Goal: Task Accomplishment & Management: Complete application form

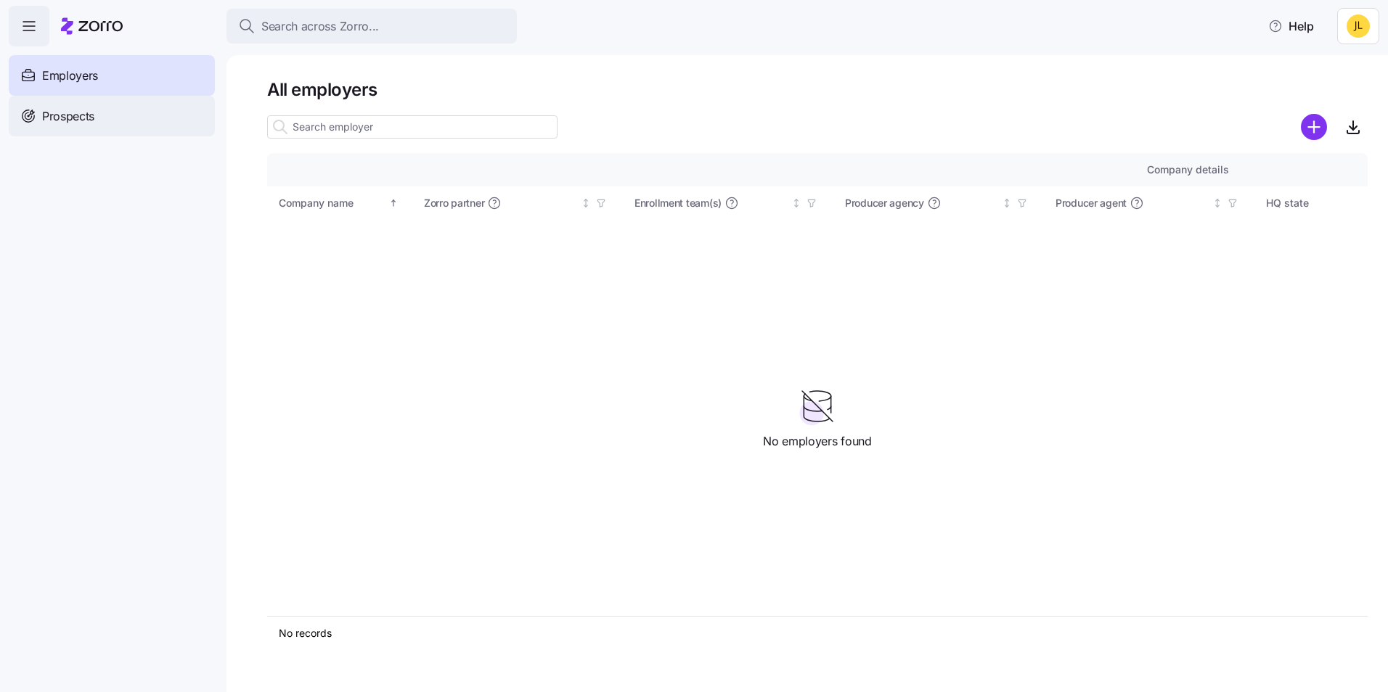
click at [102, 110] on div "Prospects" at bounding box center [112, 116] width 206 height 41
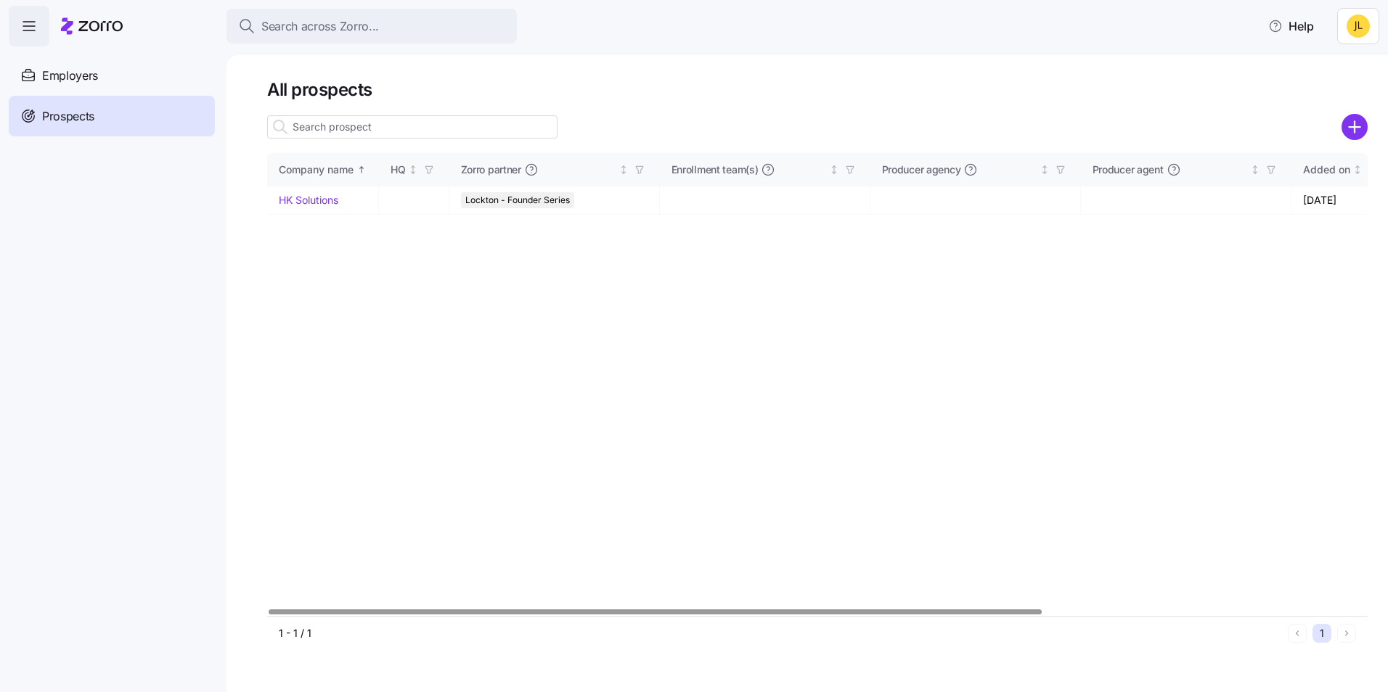
drag, startPoint x: 319, startPoint y: 200, endPoint x: 343, endPoint y: 232, distance: 39.3
click at [319, 200] on link "HK Solutions" at bounding box center [309, 200] width 60 height 12
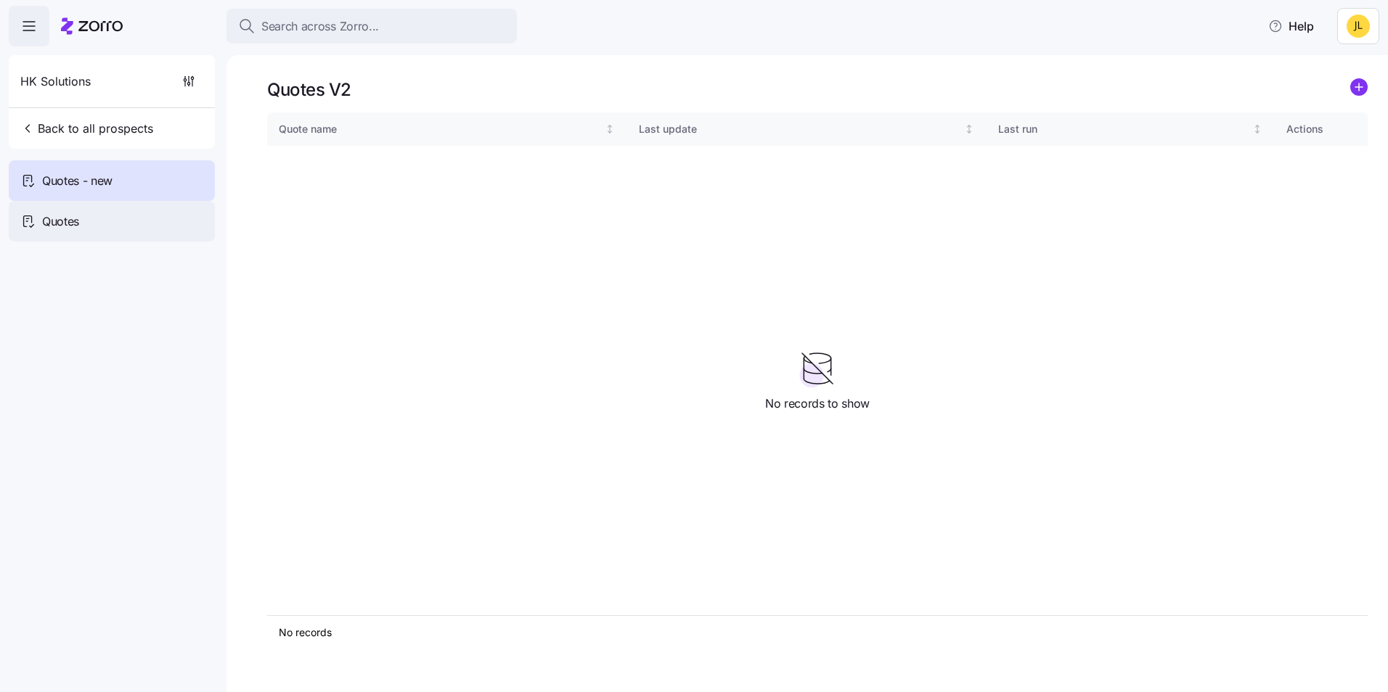
click at [123, 221] on div "Quotes" at bounding box center [112, 221] width 206 height 41
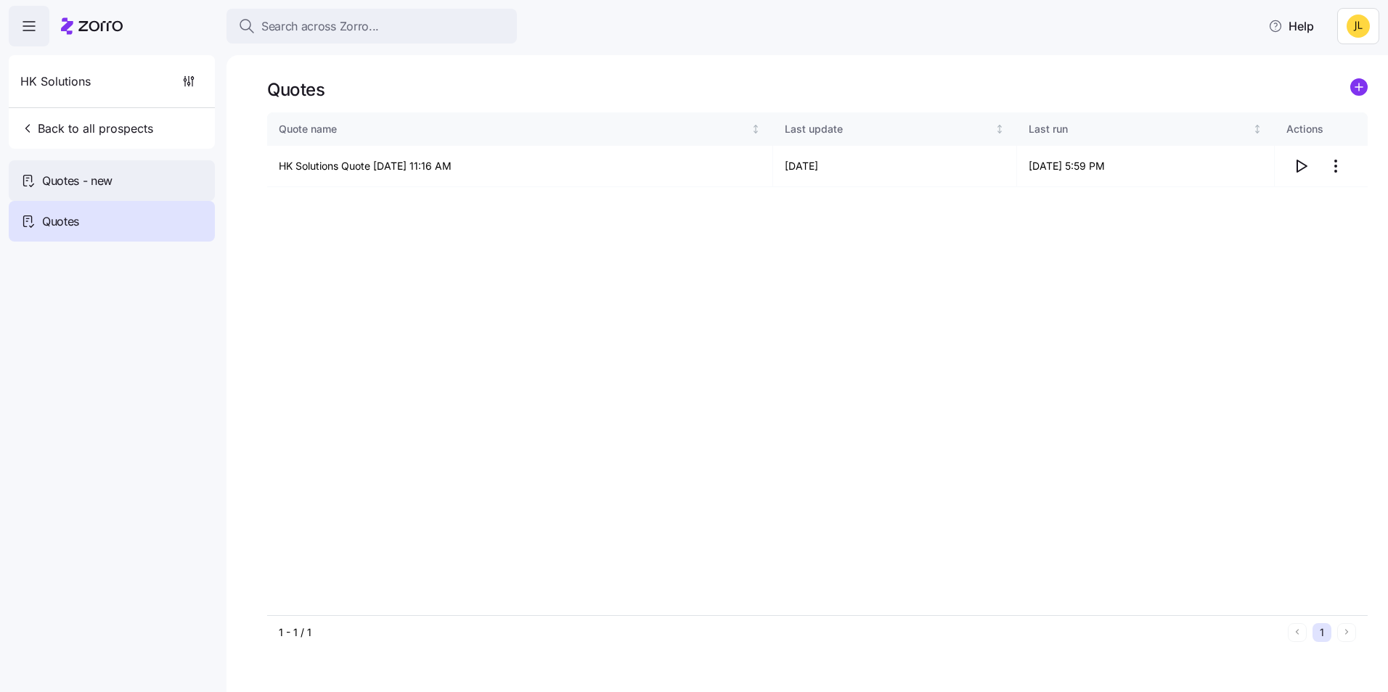
click at [126, 180] on div "Quotes - new" at bounding box center [112, 180] width 206 height 41
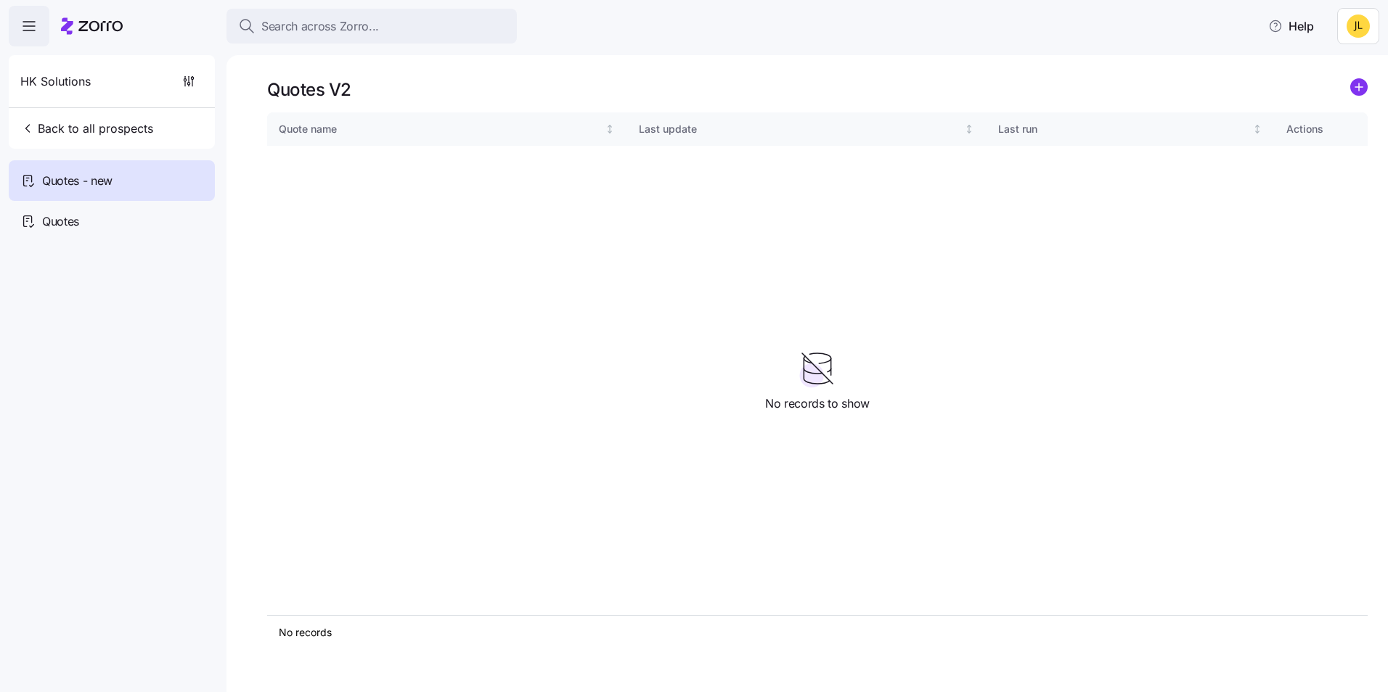
click at [1359, 89] on icon "add icon" at bounding box center [1359, 86] width 0 height 7
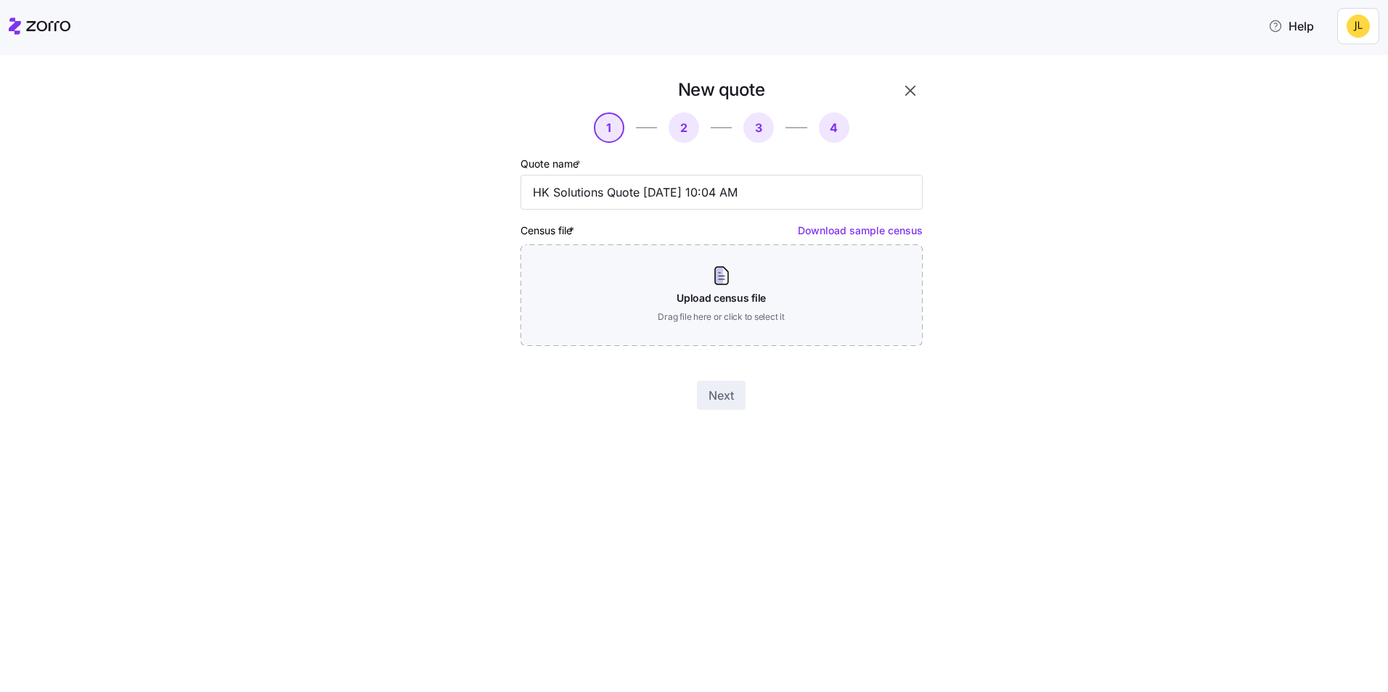
drag, startPoint x: 518, startPoint y: 369, endPoint x: 613, endPoint y: 360, distance: 96.3
click at [518, 369] on div "New quote 1 2 3 4 Quote name * HK Solutions Quote 09/12/2025 10:04 AM Census fi…" at bounding box center [722, 244] width 414 height 343
click at [192, 123] on div "New quote 1 2 3 4 Quote name * HK Solutions Quote 09/12/2025 10:04 AM Census fi…" at bounding box center [704, 252] width 1327 height 349
click at [1133, 301] on div "New quote 1 2 3 4 Quote name * HK Solutions Quote 09/12/2025 10:04 AM Census fi…" at bounding box center [704, 252] width 1327 height 349
click at [880, 227] on link "Download sample census" at bounding box center [860, 230] width 125 height 12
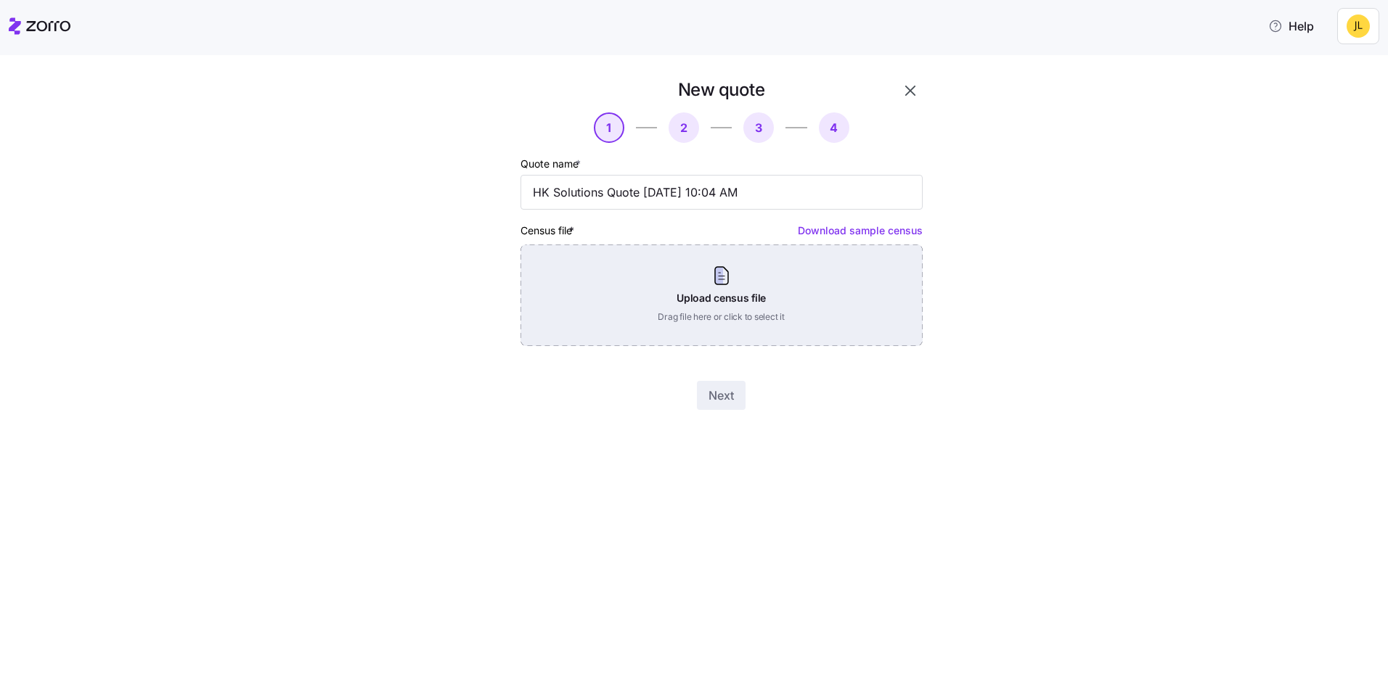
click at [720, 282] on div "Upload census file Drag file here or click to select it" at bounding box center [721, 296] width 402 height 102
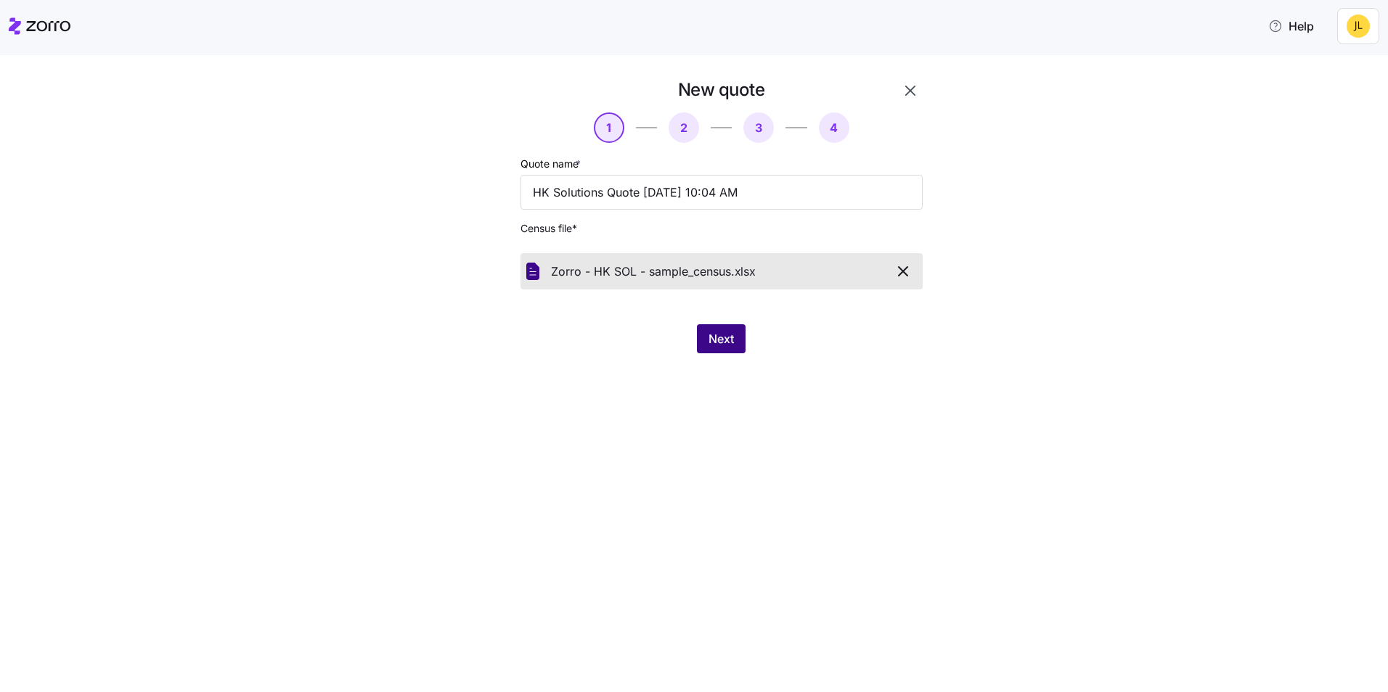
click at [717, 330] on button "Next" at bounding box center [721, 338] width 49 height 29
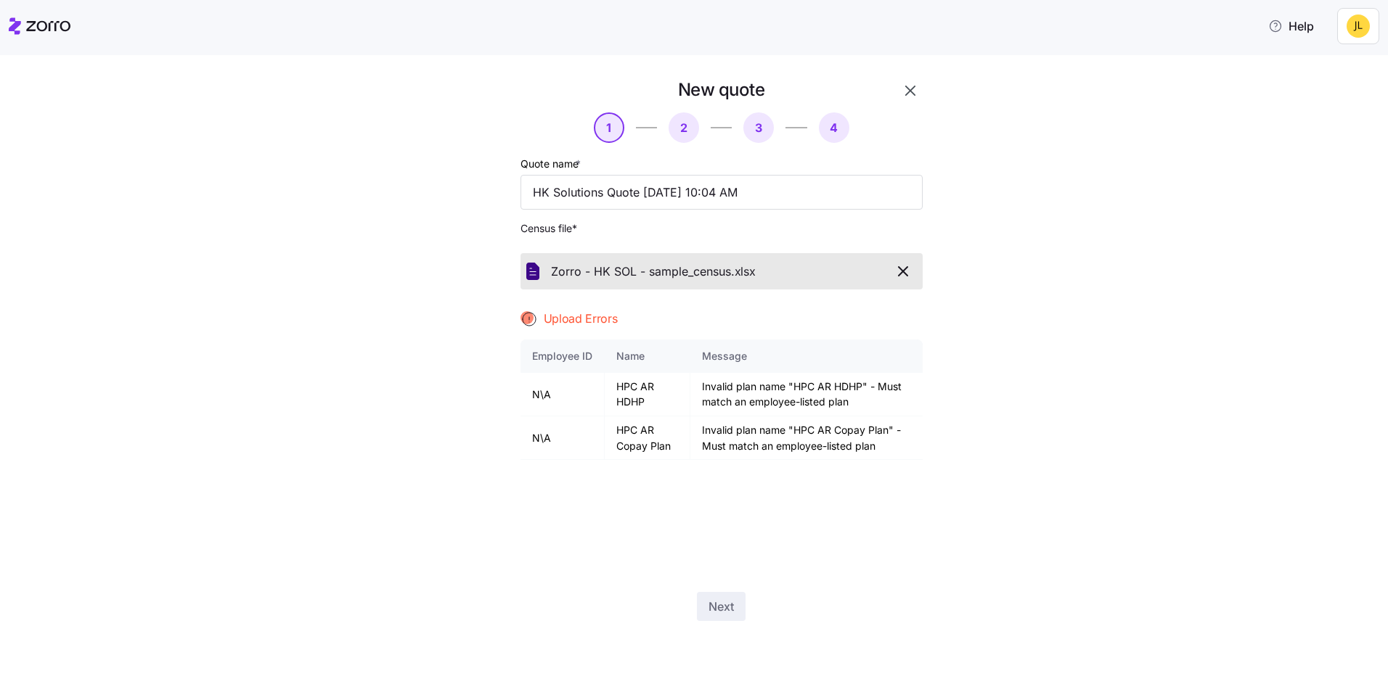
click at [896, 273] on icon "button" at bounding box center [902, 271] width 17 height 17
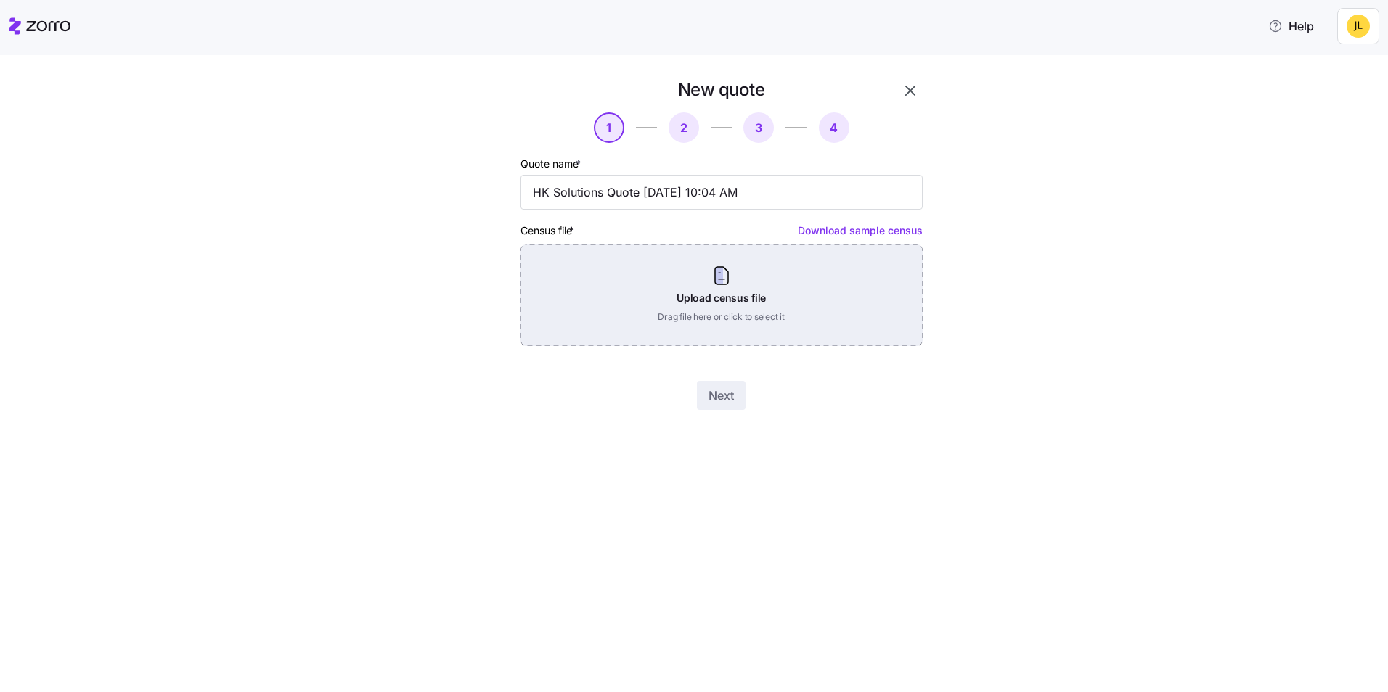
click at [735, 303] on div "Upload census file Drag file here or click to select it" at bounding box center [721, 296] width 402 height 102
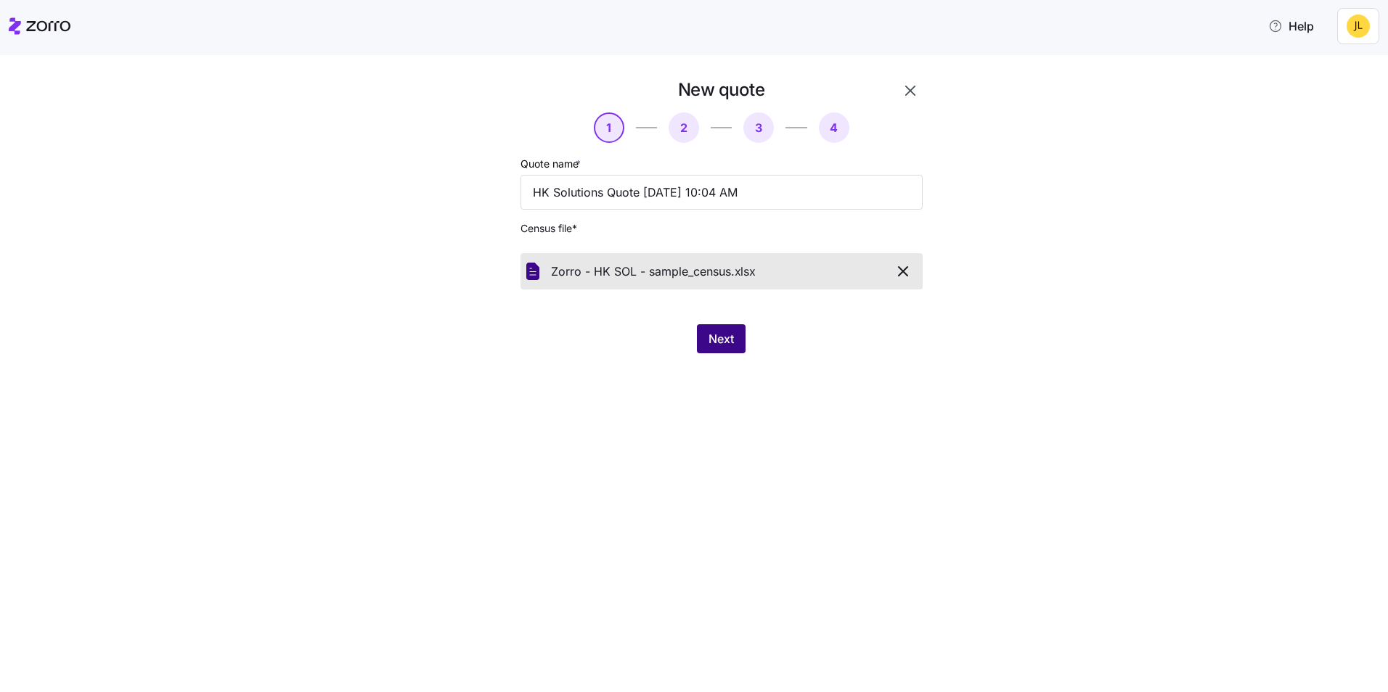
click at [732, 332] on span "Next" at bounding box center [720, 338] width 25 height 17
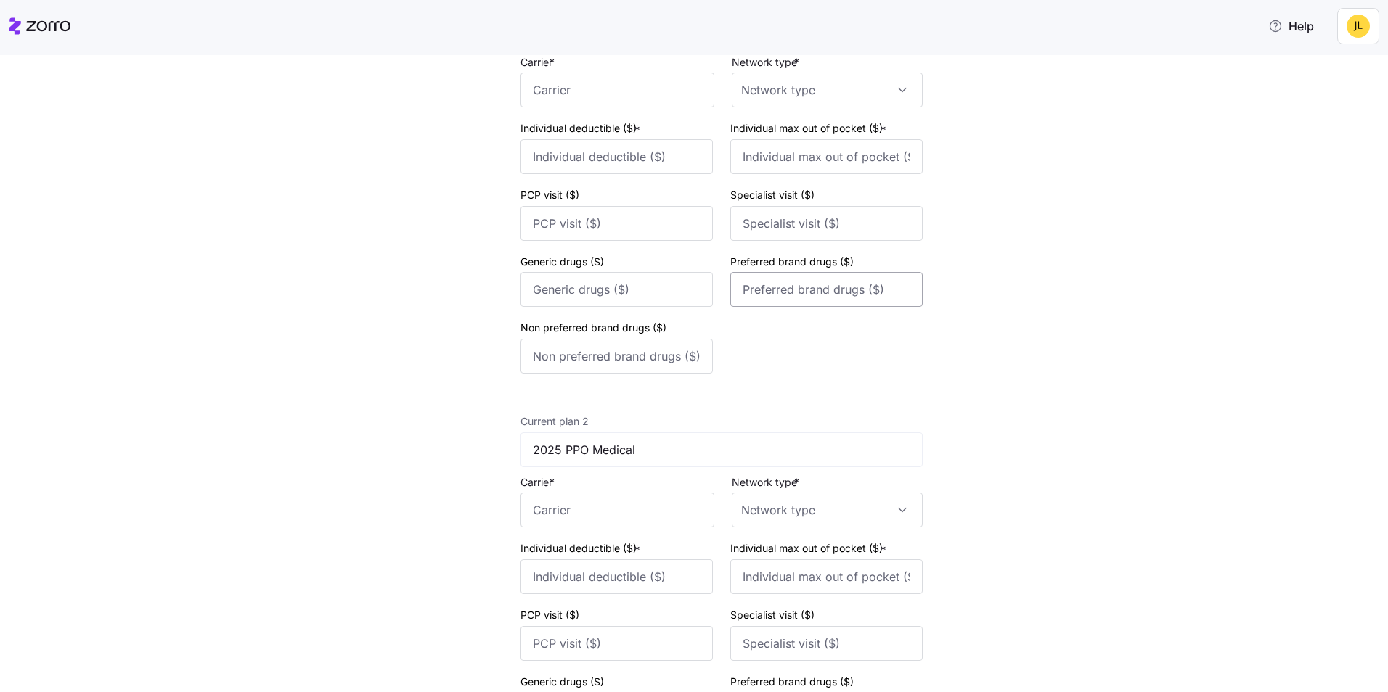
scroll to position [73, 0]
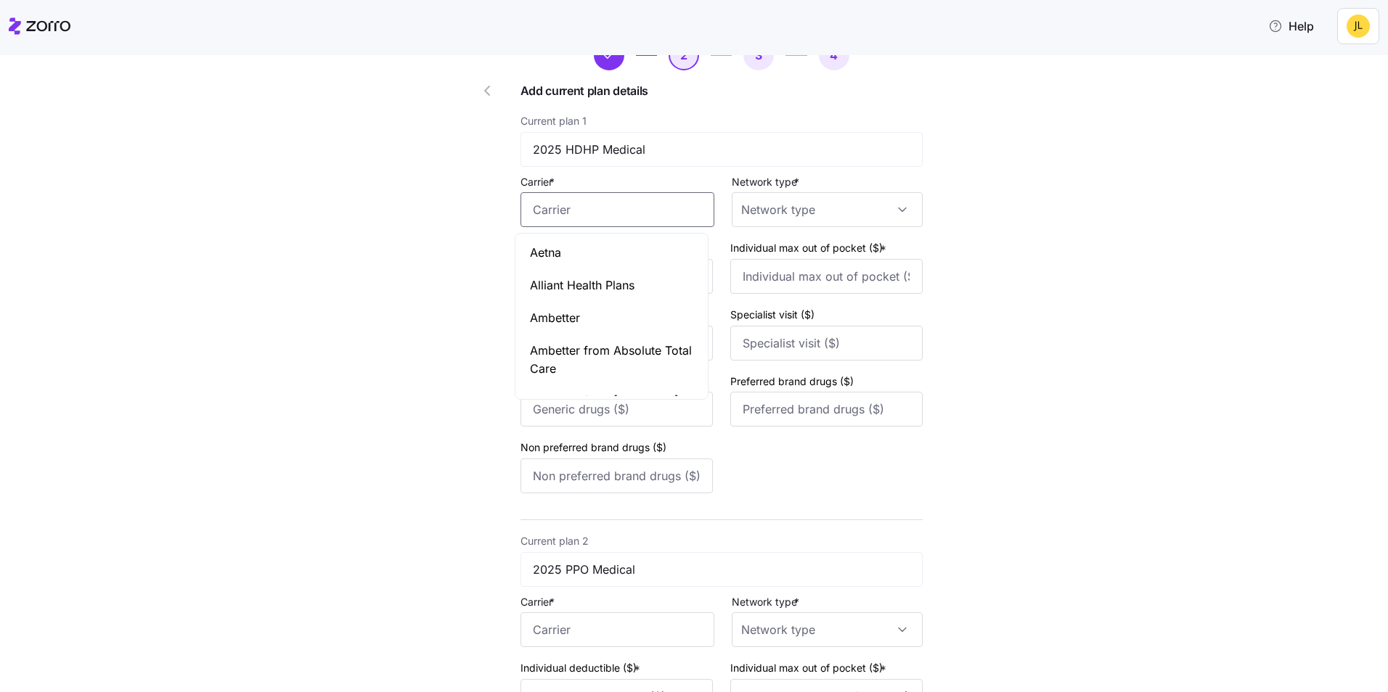
click at [614, 213] on input "Carrier *" at bounding box center [617, 209] width 194 height 35
click at [627, 210] on input "Wellmark" at bounding box center [617, 209] width 194 height 35
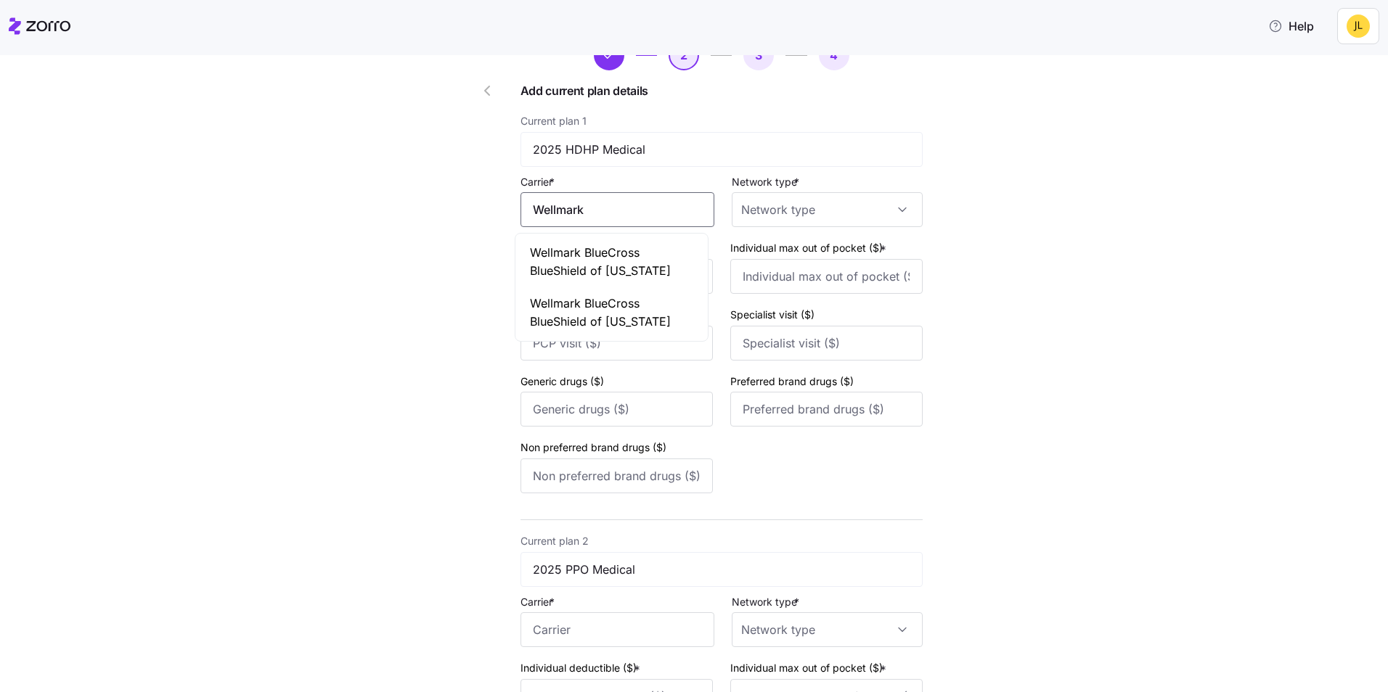
click at [618, 255] on span "Wellmark BlueCross BlueShield of Iowa" at bounding box center [611, 262] width 163 height 36
type input "Wellmark BlueCross BlueShield of Iowa"
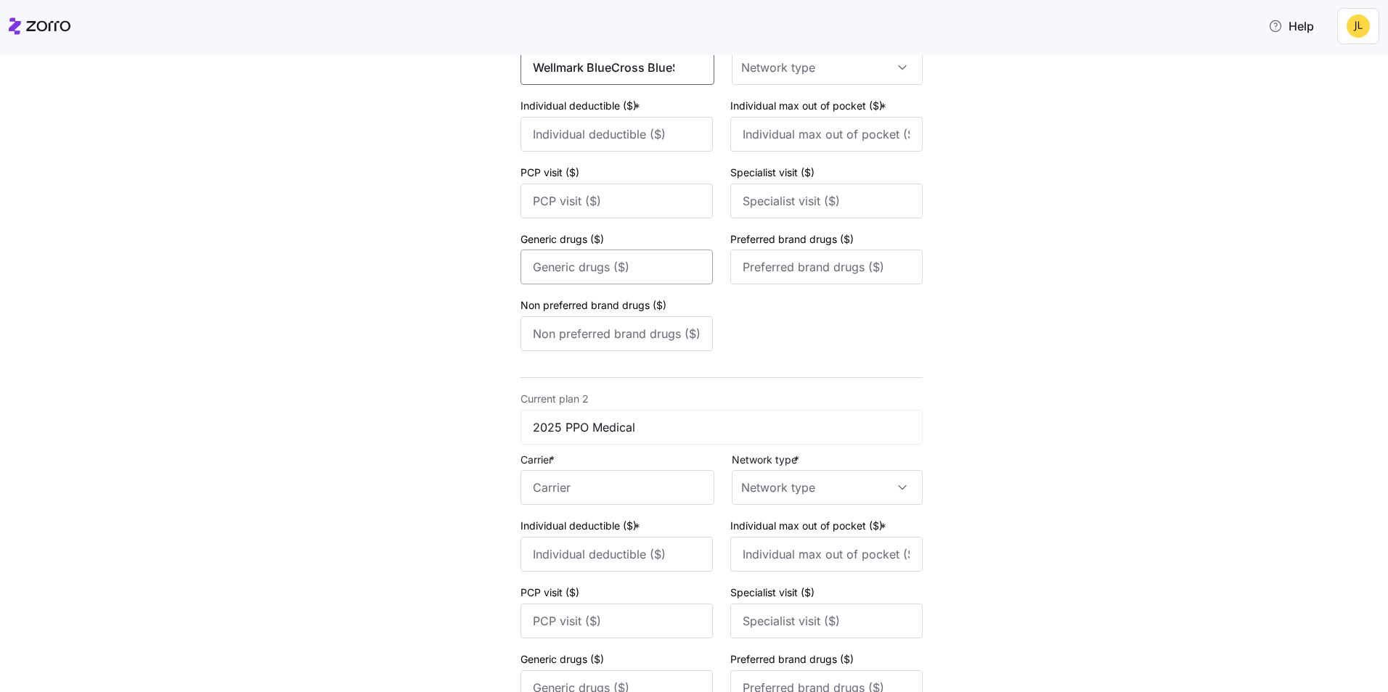
scroll to position [218, 0]
click at [614, 486] on input "Carrier *" at bounding box center [617, 484] width 194 height 35
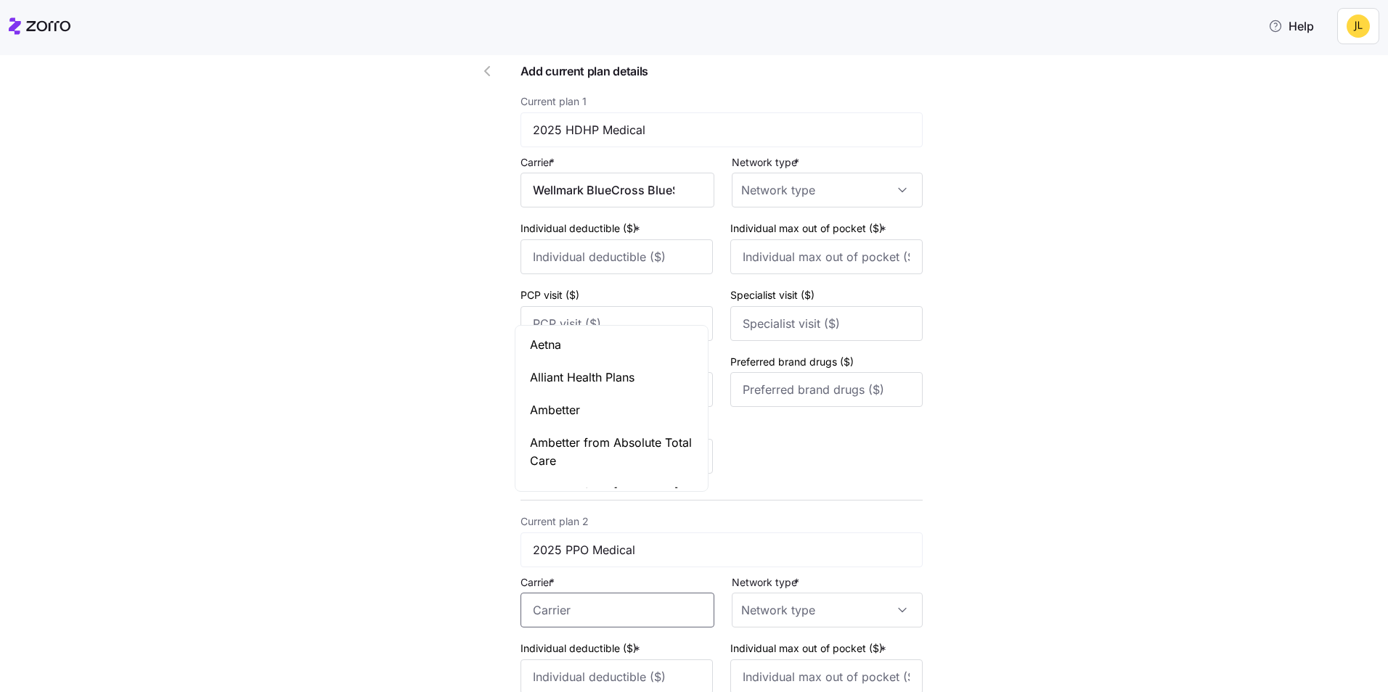
scroll to position [0, 0]
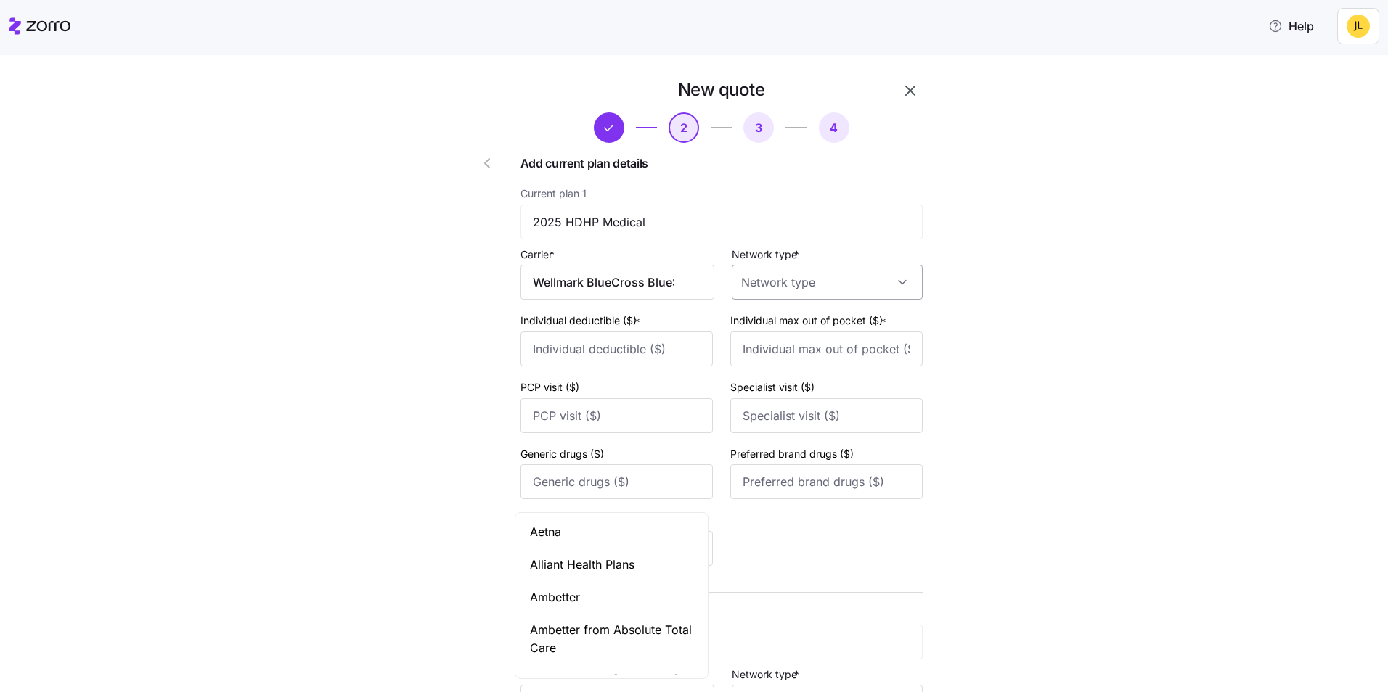
click at [827, 282] on input "Network type *" at bounding box center [827, 282] width 191 height 35
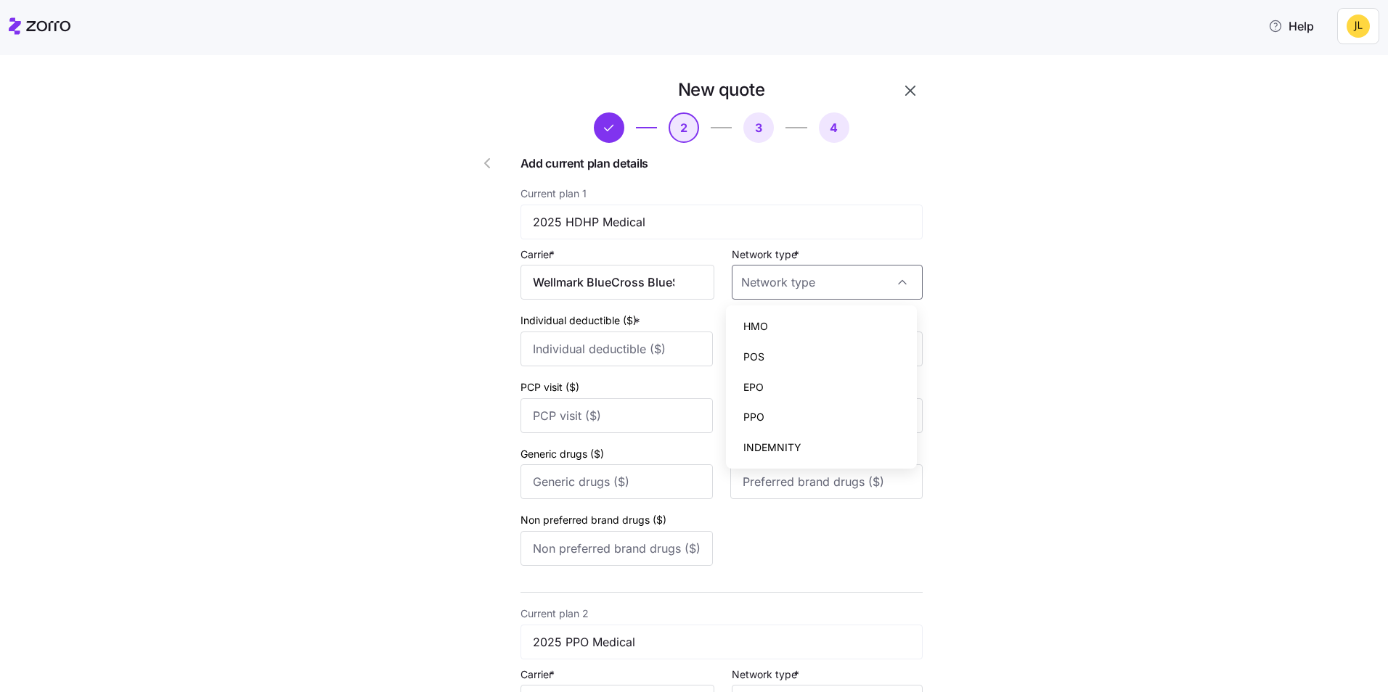
click at [777, 420] on div "PPO" at bounding box center [821, 417] width 179 height 30
type input "PPO"
click at [602, 338] on input "Individual deductible ($) *" at bounding box center [616, 349] width 192 height 35
click at [783, 343] on input "Individual max out of pocket ($) *" at bounding box center [826, 349] width 192 height 35
click at [617, 322] on label "Individual deductible ($) *" at bounding box center [581, 321] width 123 height 16
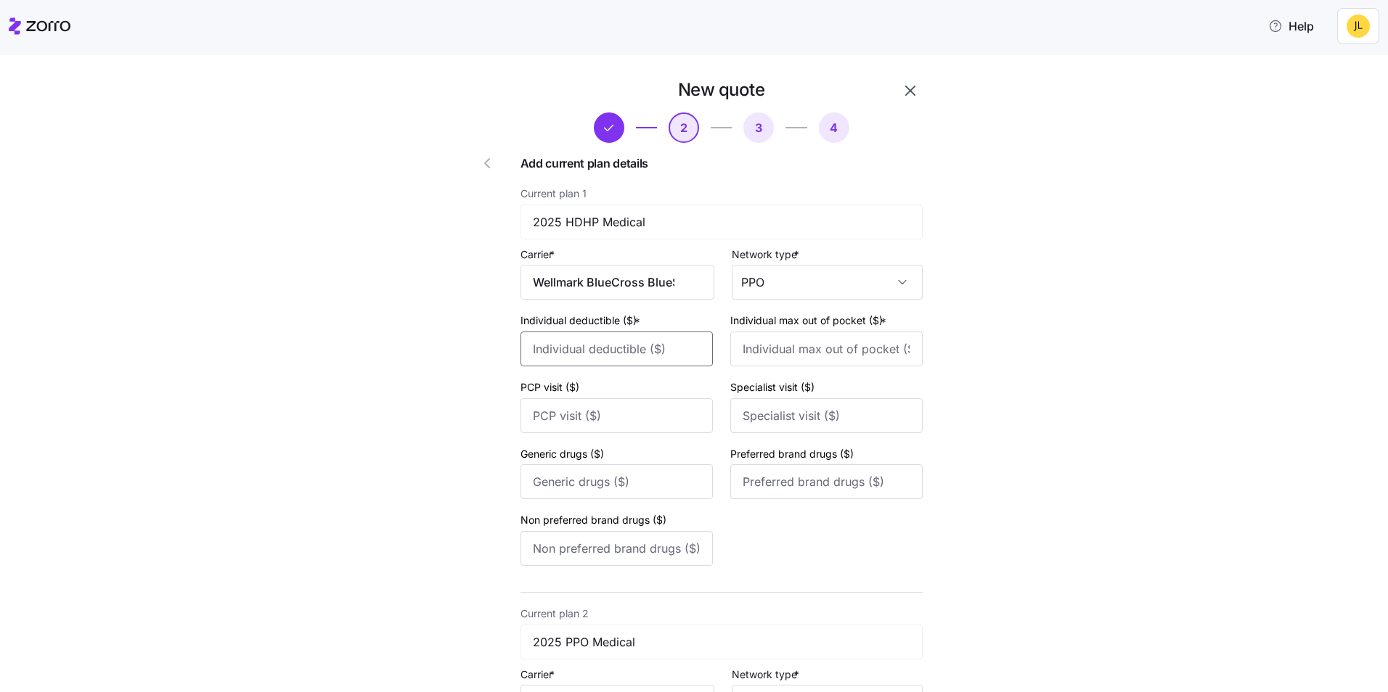
click at [617, 332] on input "Individual deductible ($) *" at bounding box center [616, 349] width 192 height 35
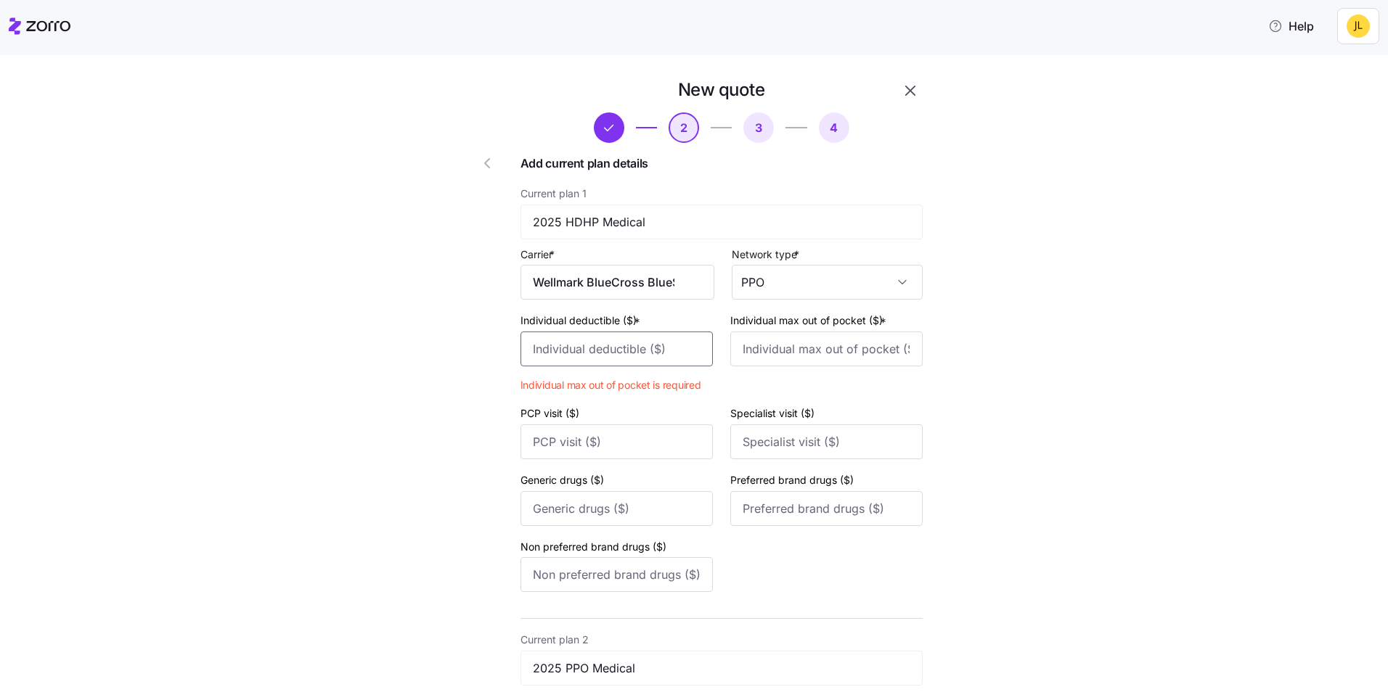
click at [626, 339] on input "Individual deductible ($) *" at bounding box center [616, 349] width 192 height 35
type input "1500"
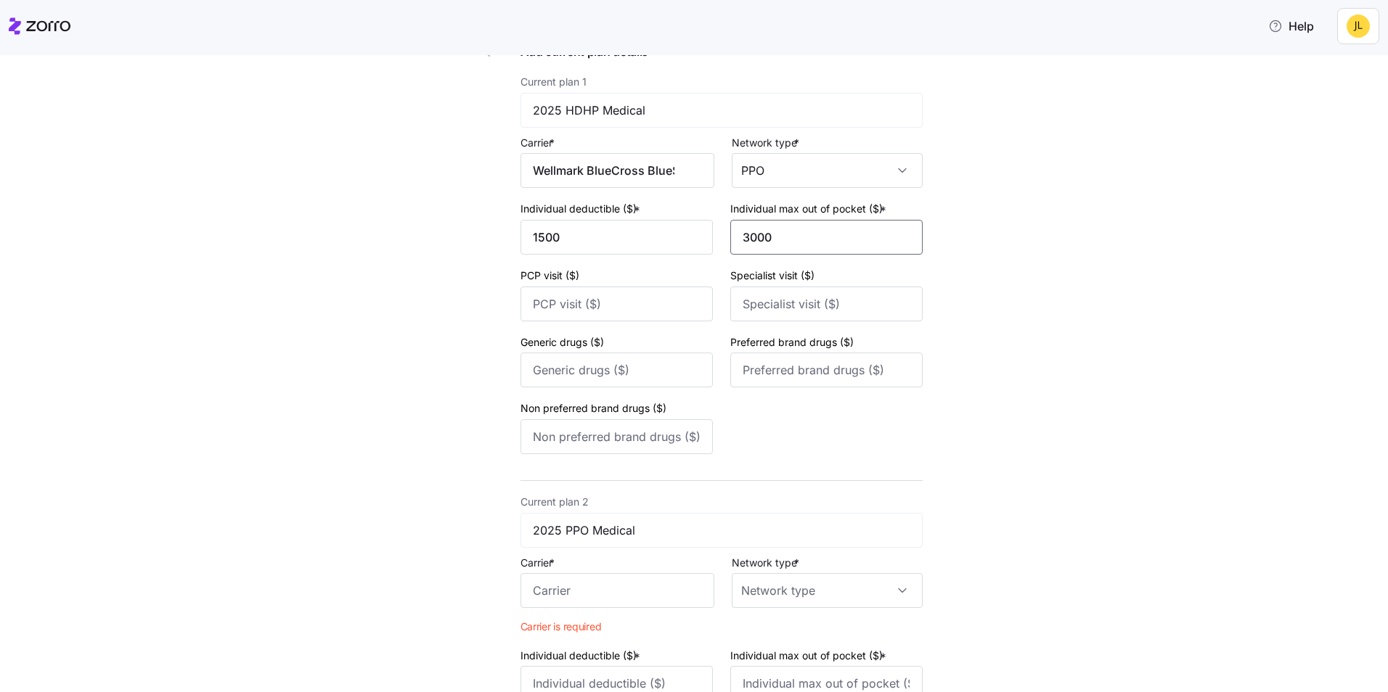
scroll to position [290, 0]
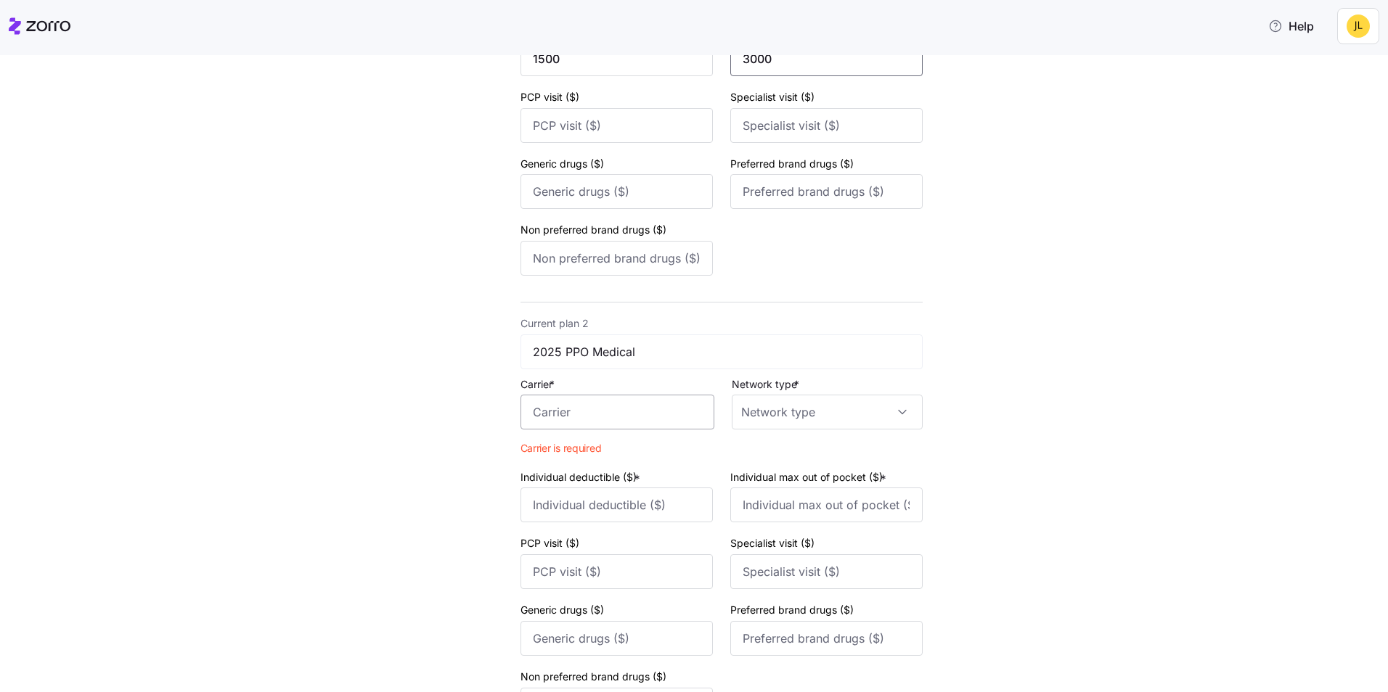
type input "3000"
click at [599, 409] on input "Carrier *" at bounding box center [617, 412] width 194 height 35
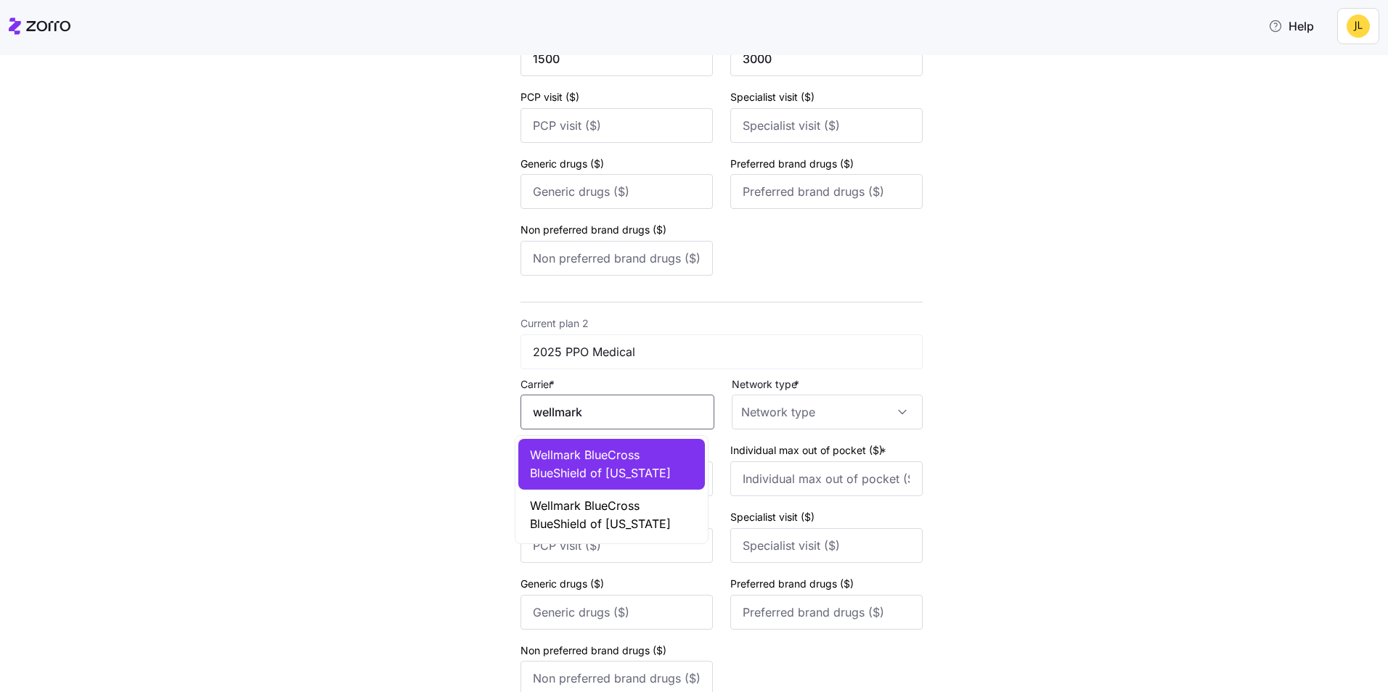
type input "wellmark"
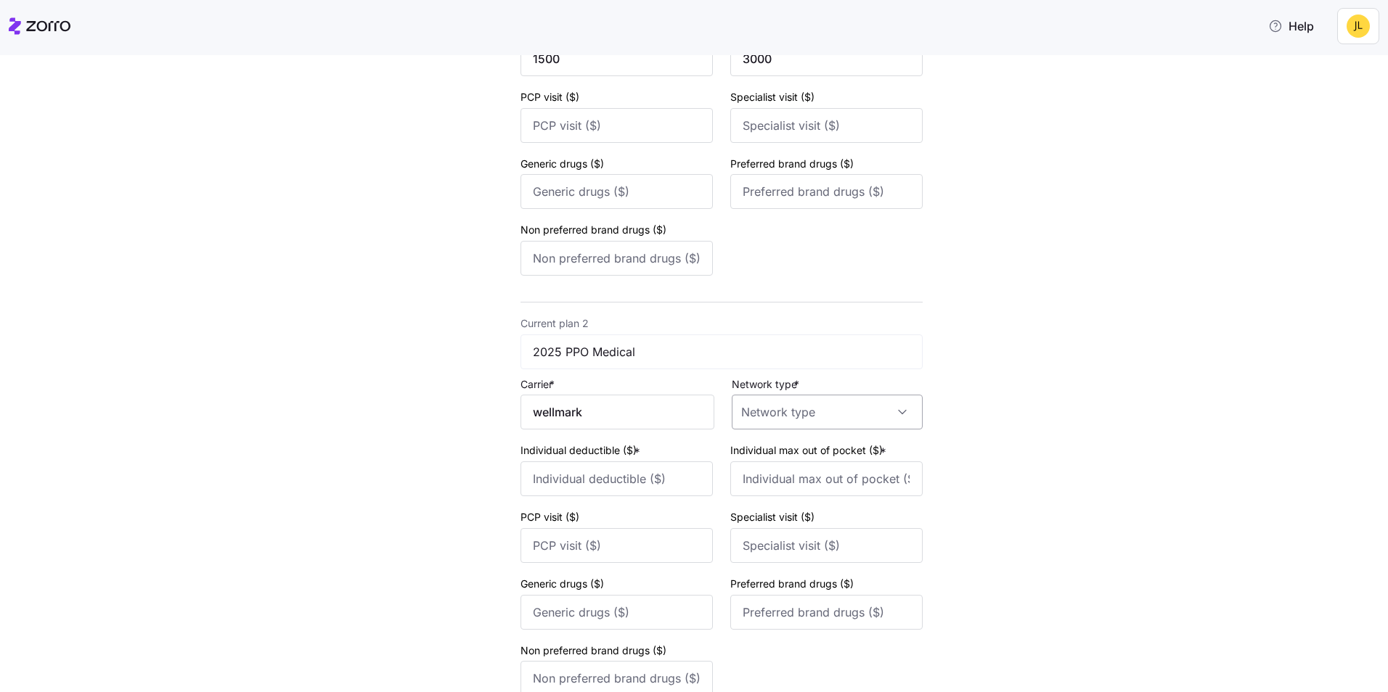
click at [813, 406] on input "Network type *" at bounding box center [827, 412] width 191 height 35
click at [778, 555] on div "PPO" at bounding box center [821, 548] width 179 height 30
type input "PPO"
click at [628, 483] on input "Individual deductible ($) *" at bounding box center [616, 479] width 192 height 35
type input "3500"
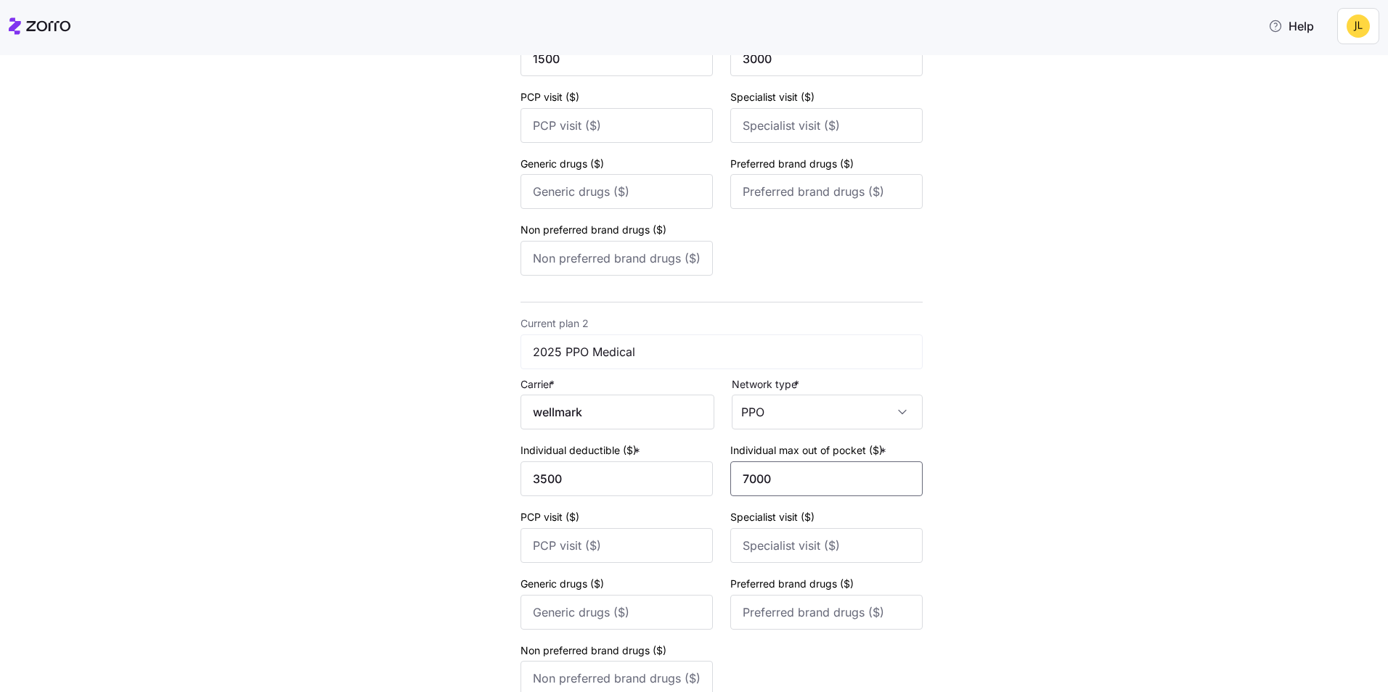
type input "7000"
click at [1059, 533] on div "New quote 2 3 4 Add current plan details Current plan 1 2025 HDHP Medical Carri…" at bounding box center [704, 296] width 1327 height 1016
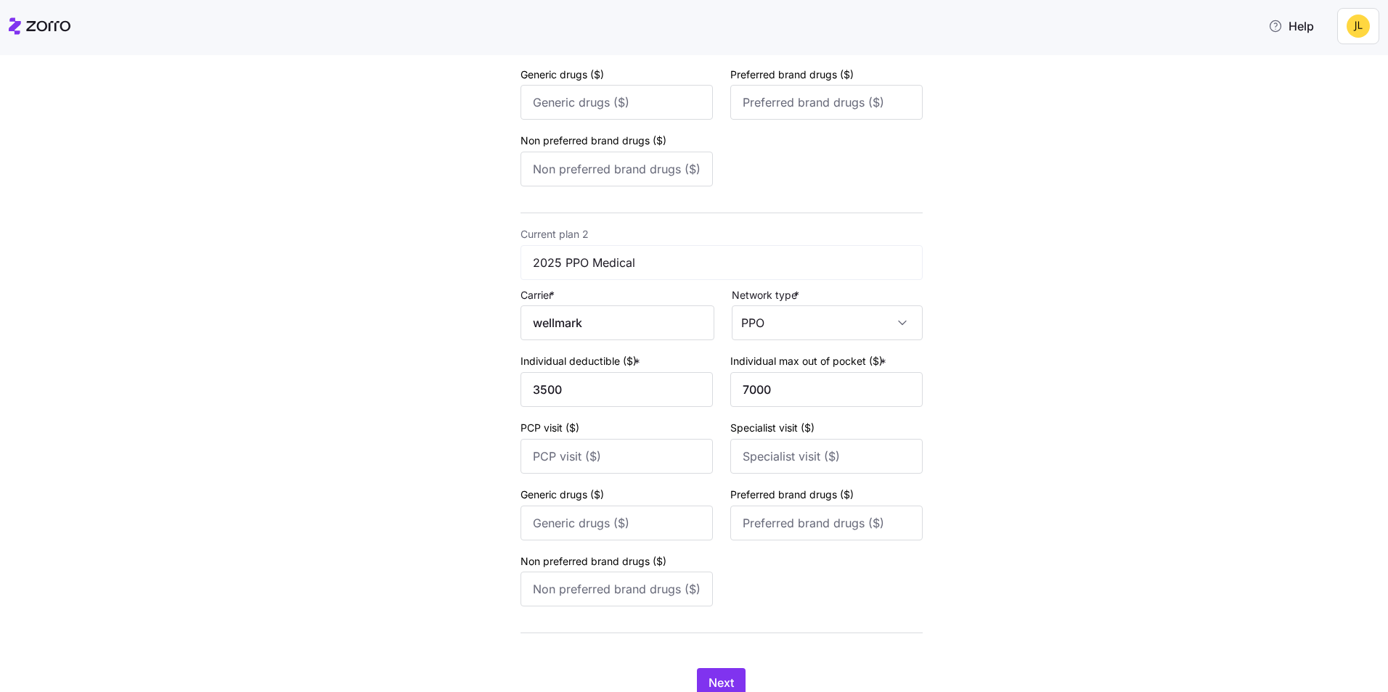
scroll to position [437, 0]
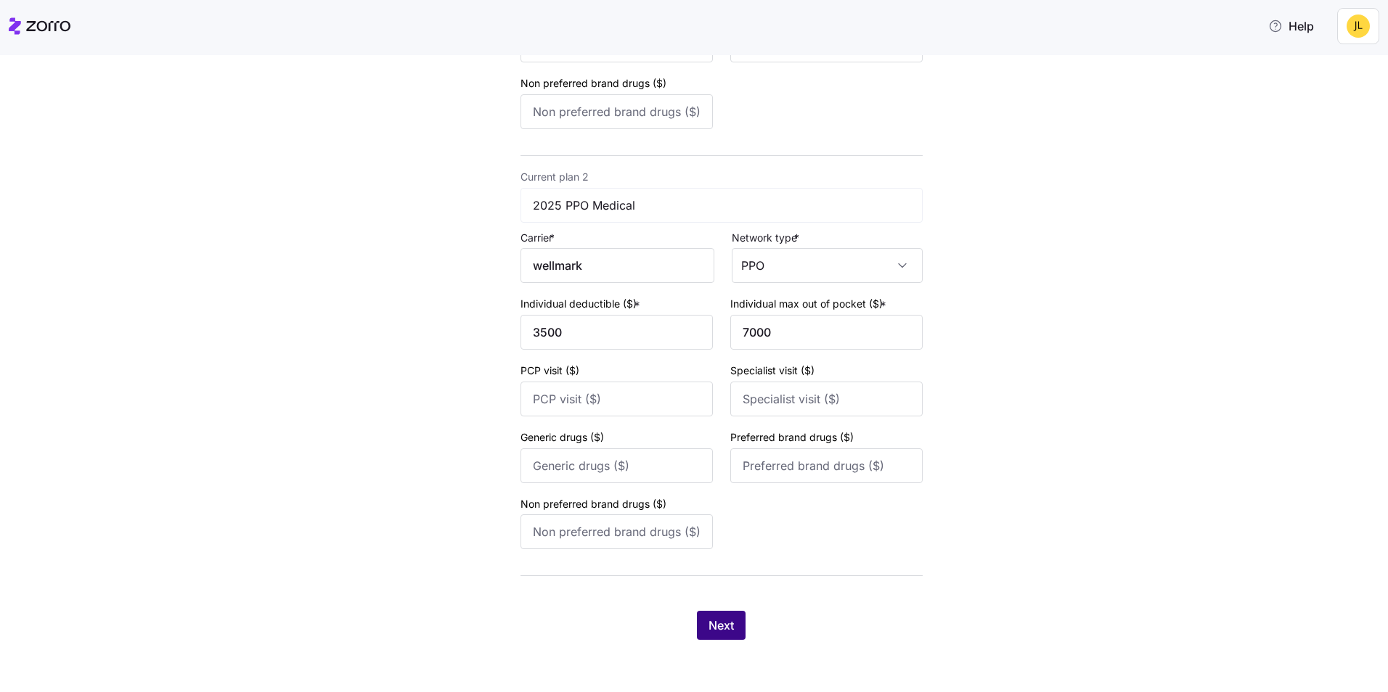
click at [716, 623] on span "Next" at bounding box center [720, 625] width 25 height 17
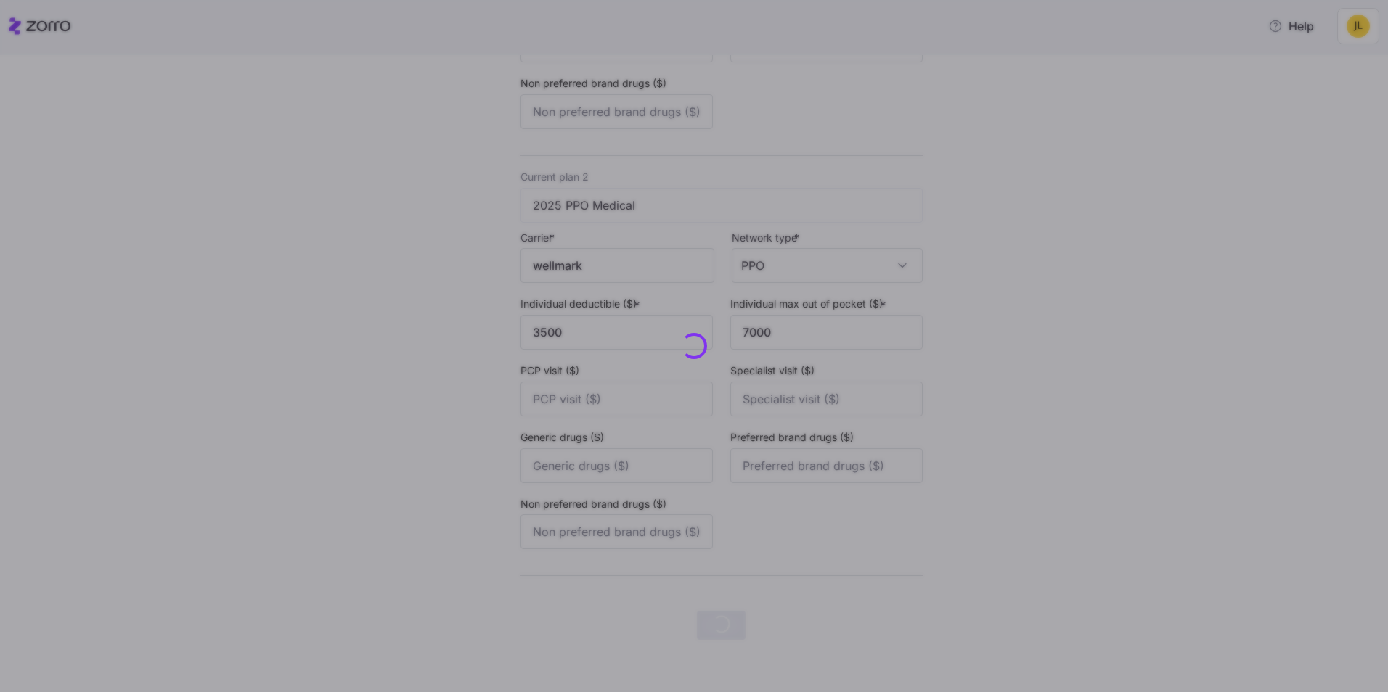
scroll to position [0, 0]
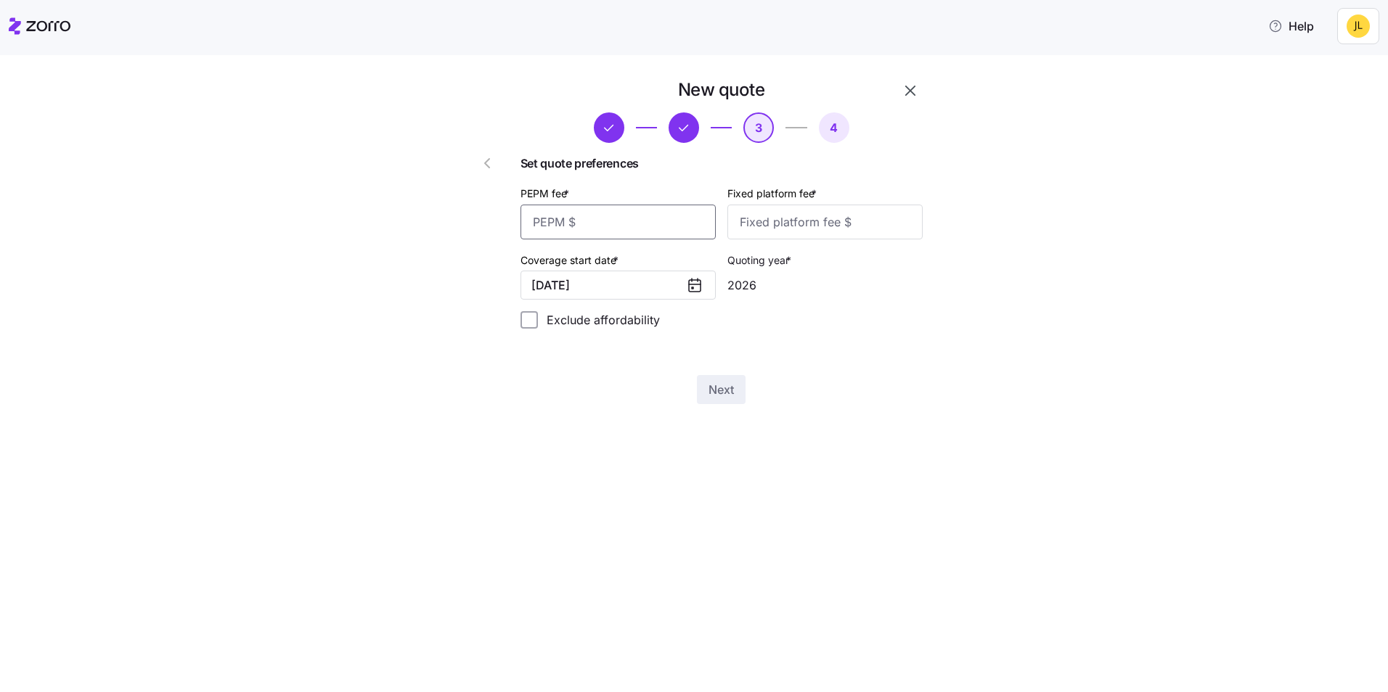
drag, startPoint x: 574, startPoint y: 221, endPoint x: 819, endPoint y: 240, distance: 245.4
click at [574, 221] on input "PEPM fee *" at bounding box center [617, 222] width 195 height 35
type input "24"
drag, startPoint x: 577, startPoint y: 221, endPoint x: 523, endPoint y: 229, distance: 55.0
click at [523, 229] on div "Set quote preferences PEPM fee * 24 Fixed platform fee * Coverage start date * …" at bounding box center [721, 241] width 402 height 197
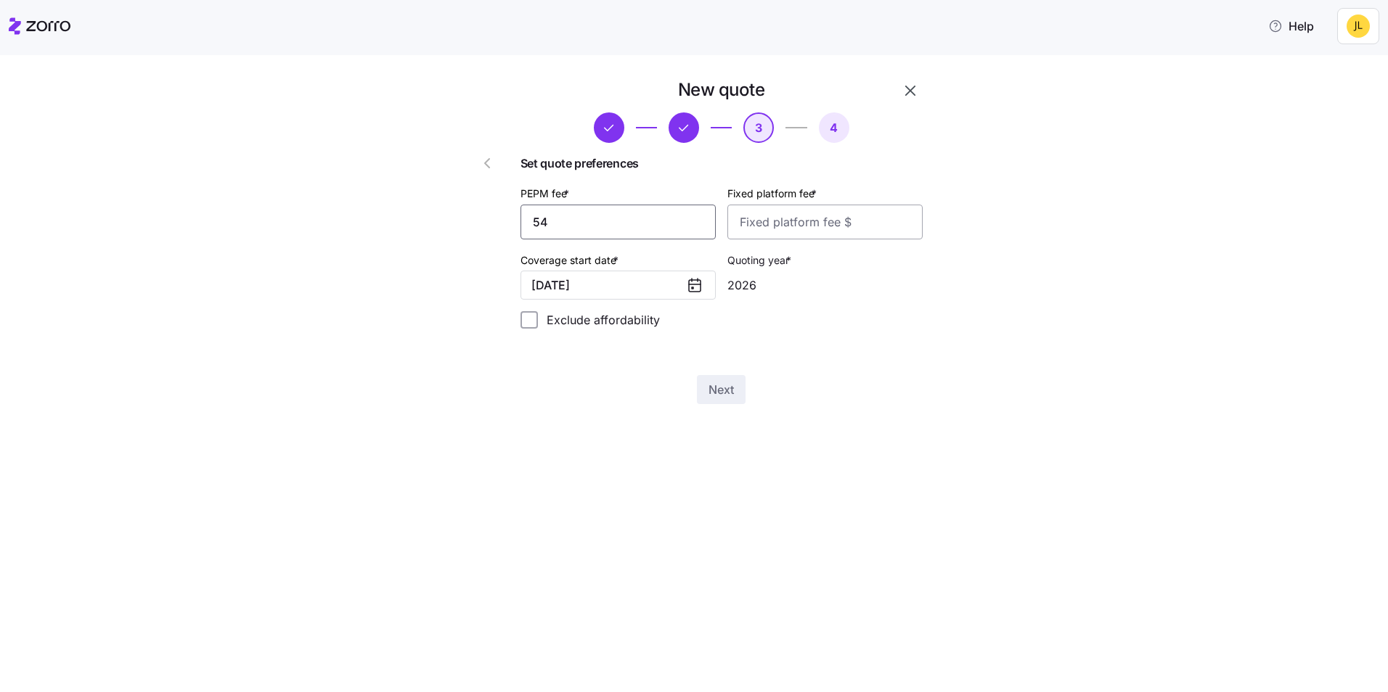
type input "54"
click at [804, 224] on input "Fixed platform fee *" at bounding box center [824, 222] width 195 height 35
click at [1128, 225] on div "New quote 3 4 Set quote preferences PEPM fee * 54 Fixed platform fee * Coverage…" at bounding box center [704, 249] width 1327 height 343
drag, startPoint x: 817, startPoint y: 224, endPoint x: 833, endPoint y: 233, distance: 18.8
click at [817, 224] on input "Fixed platform fee *" at bounding box center [824, 222] width 195 height 35
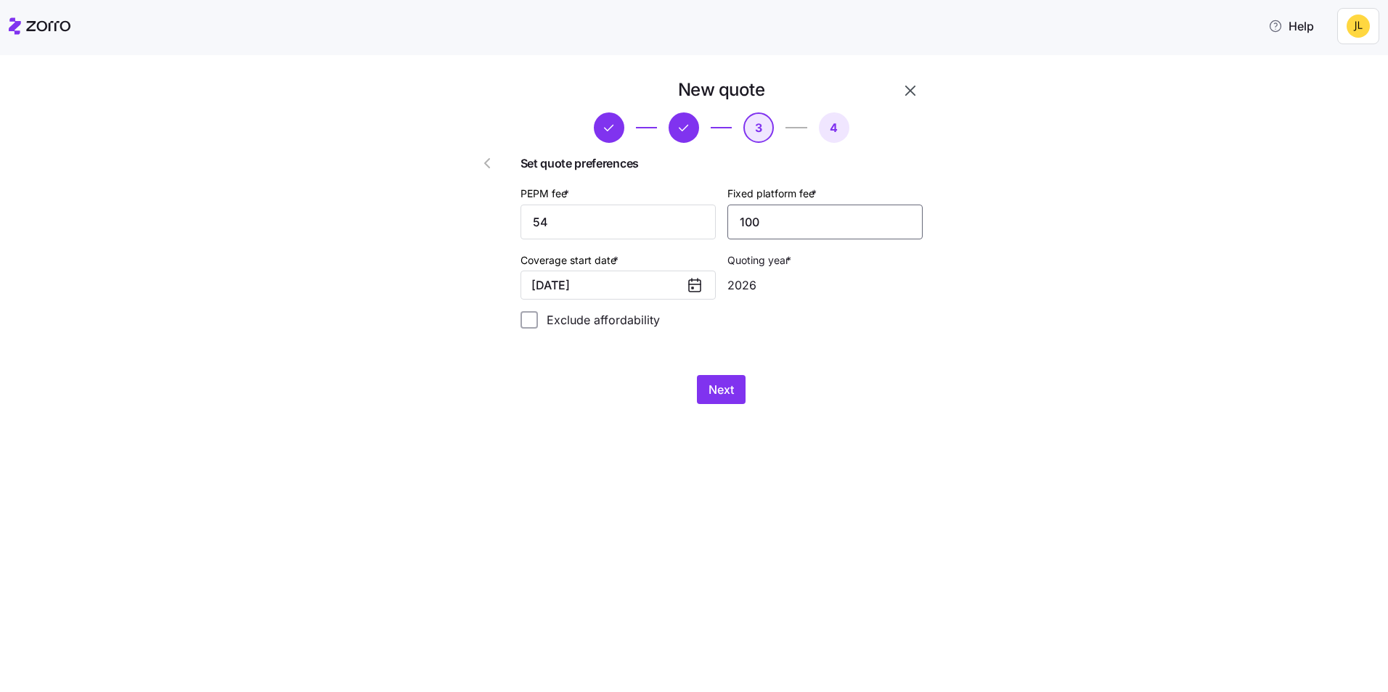
type input "100"
click at [698, 286] on icon at bounding box center [694, 285] width 17 height 17
click at [607, 293] on button "01/01/2026" at bounding box center [617, 285] width 195 height 29
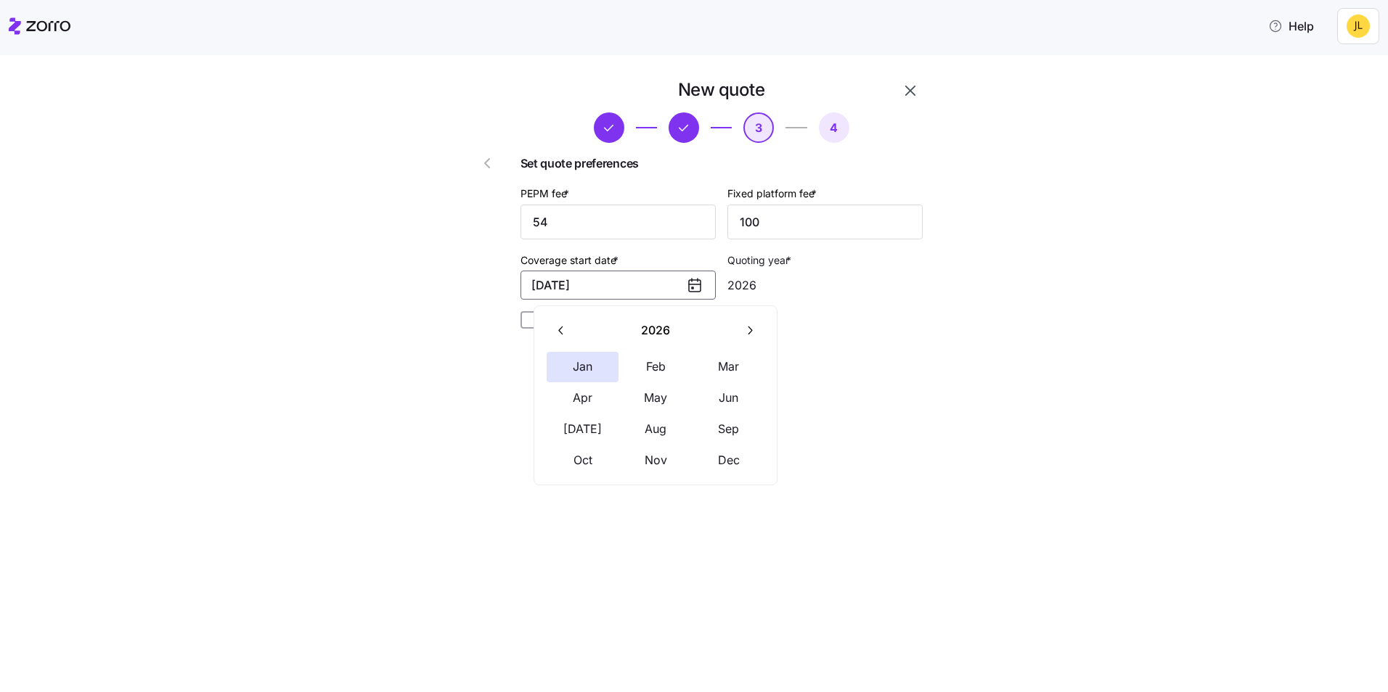
click at [563, 332] on icon "button" at bounding box center [562, 331] width 14 height 14
click at [645, 459] on button "Nov" at bounding box center [655, 461] width 73 height 30
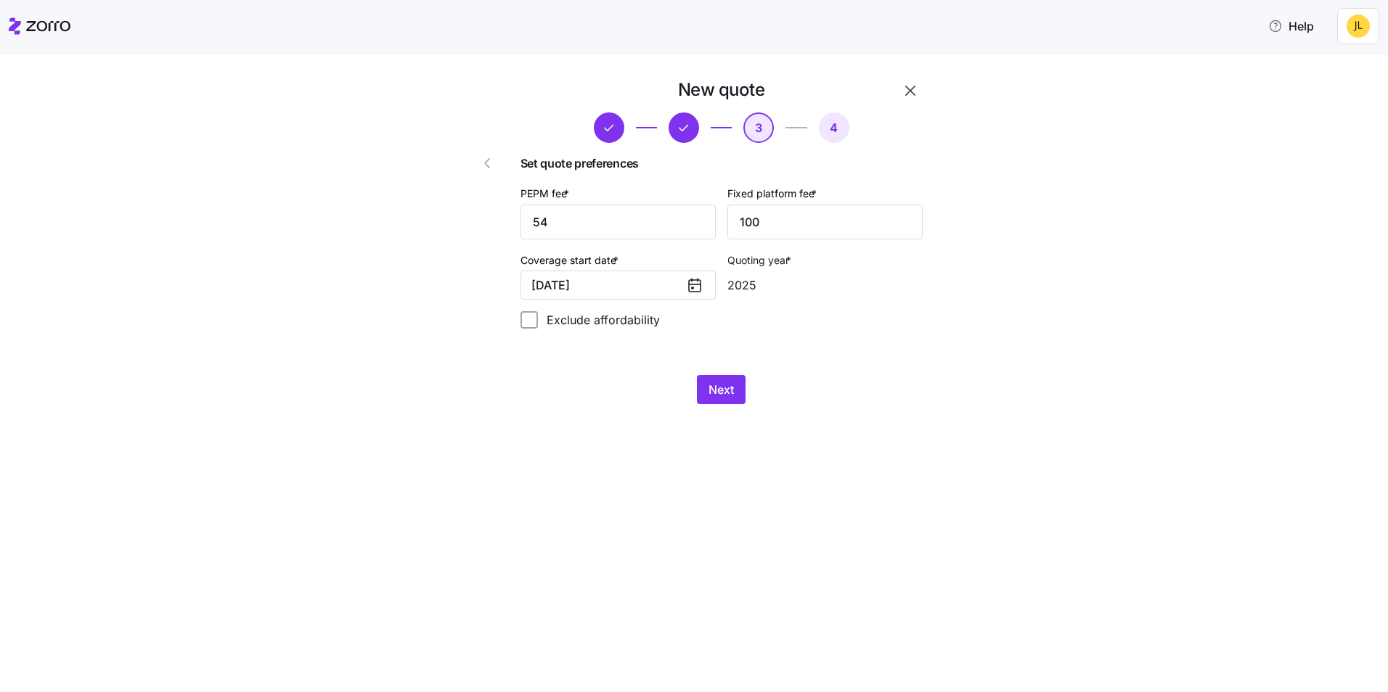
click at [761, 276] on div "2025" at bounding box center [824, 285] width 195 height 29
click at [615, 287] on button "11/01/2025" at bounding box center [617, 285] width 195 height 29
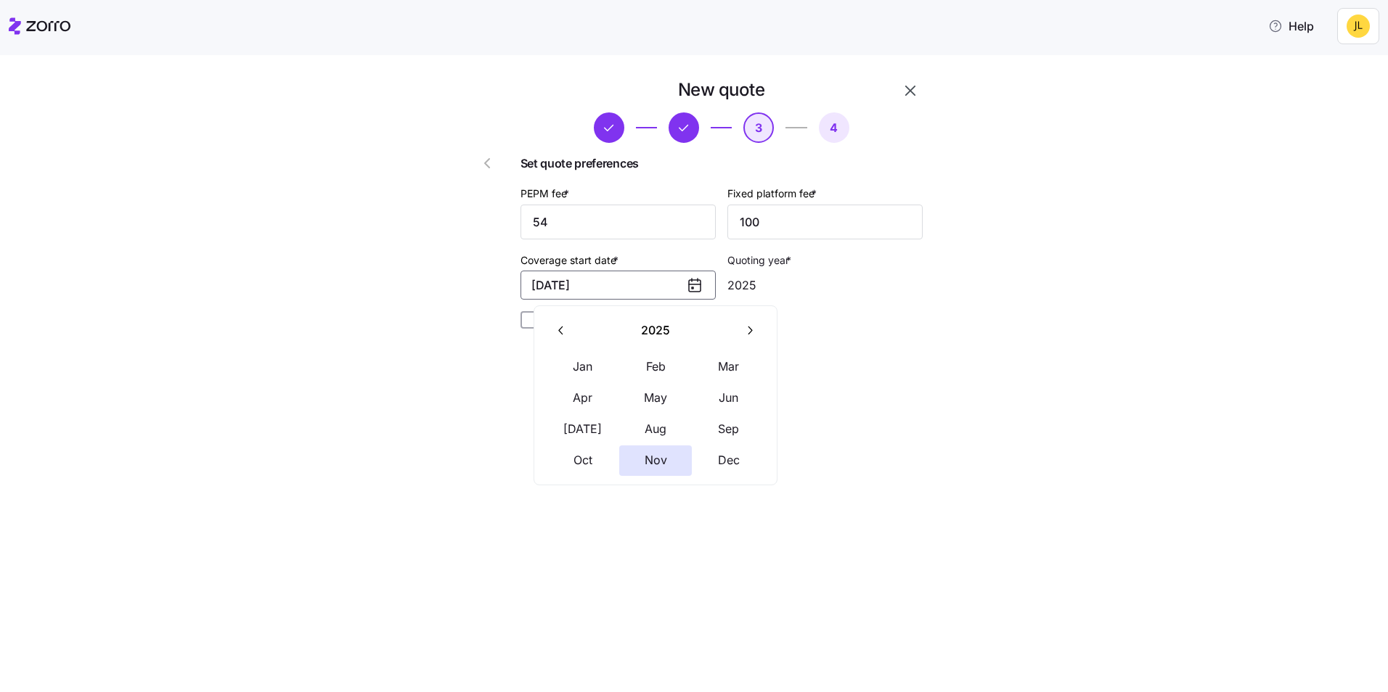
click at [743, 331] on icon "button" at bounding box center [750, 331] width 14 height 14
click at [572, 367] on button "Jan" at bounding box center [583, 367] width 73 height 30
type input "2026"
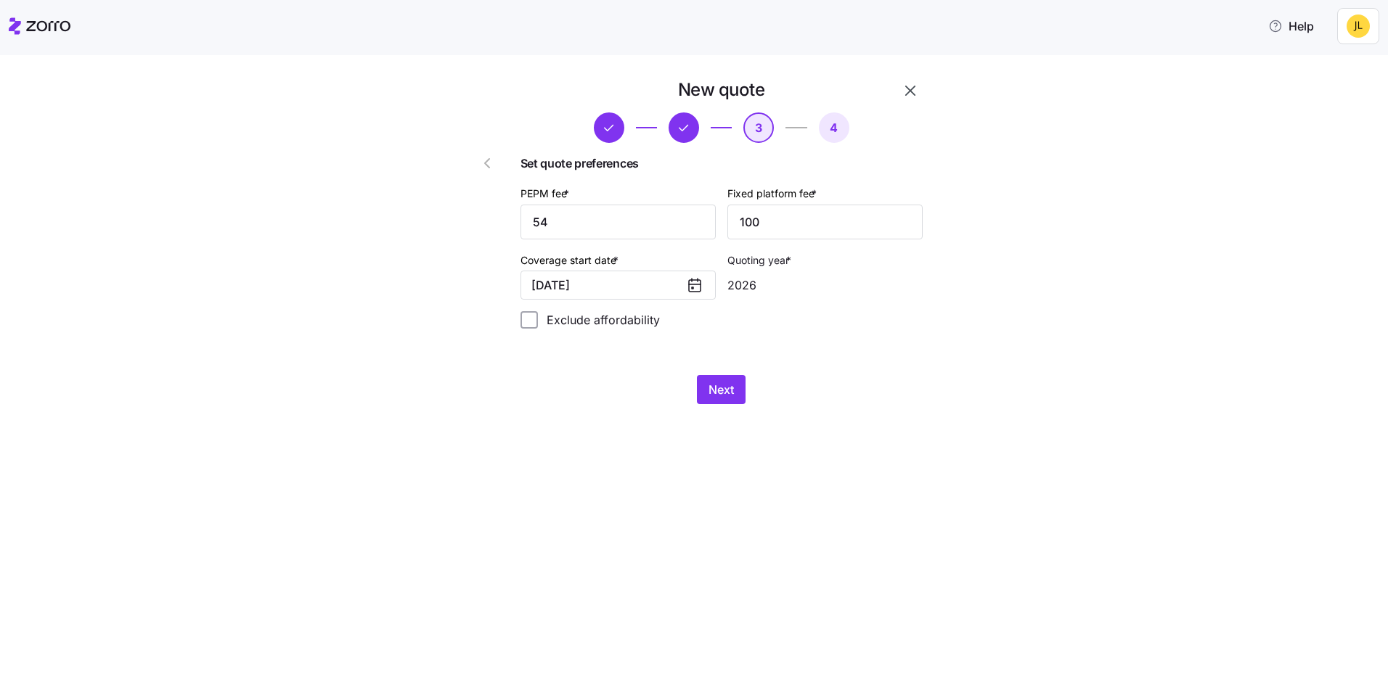
click at [691, 395] on div "Next" at bounding box center [721, 389] width 402 height 29
click at [708, 391] on span "Next" at bounding box center [720, 389] width 25 height 17
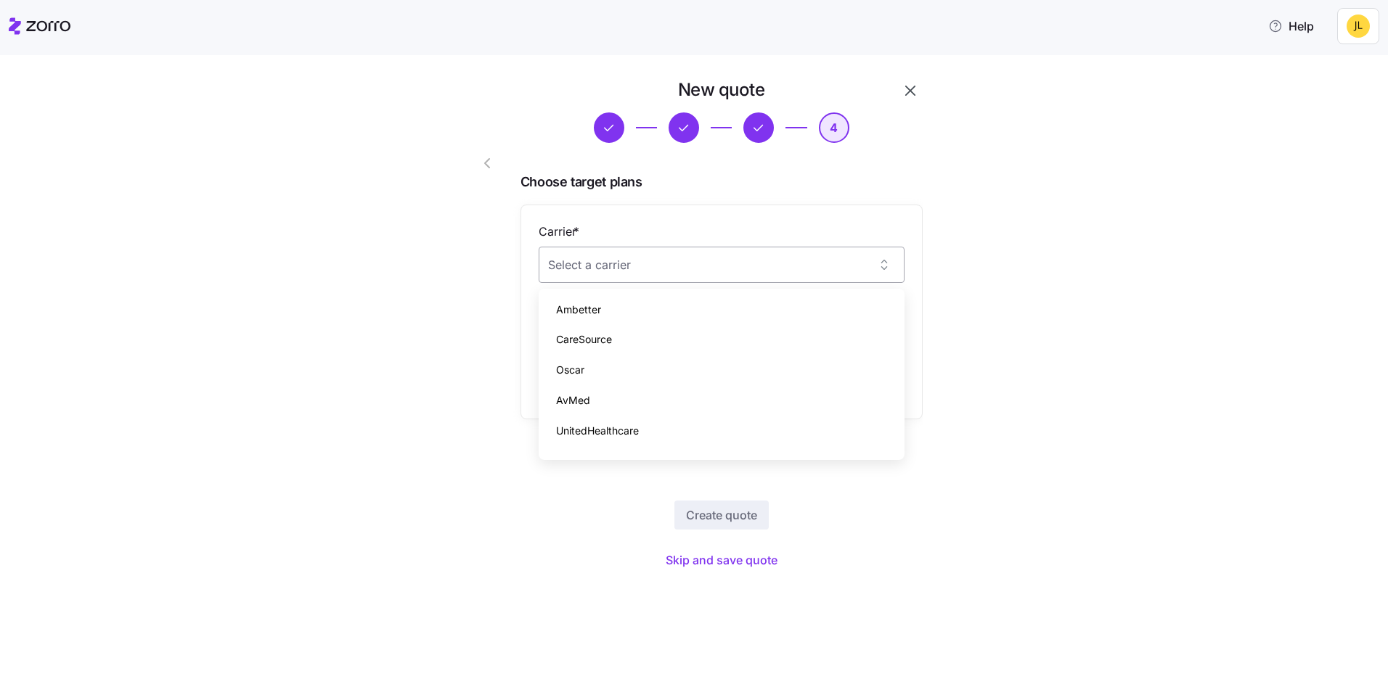
click at [692, 269] on input "Carrier *" at bounding box center [722, 265] width 366 height 36
click at [713, 345] on span "Wellmark BlueCross BlueShield of Iowa" at bounding box center [665, 340] width 218 height 16
type input "Wellmark BlueCross BlueShield of Iowa"
click at [682, 336] on input "Plan *" at bounding box center [722, 337] width 366 height 36
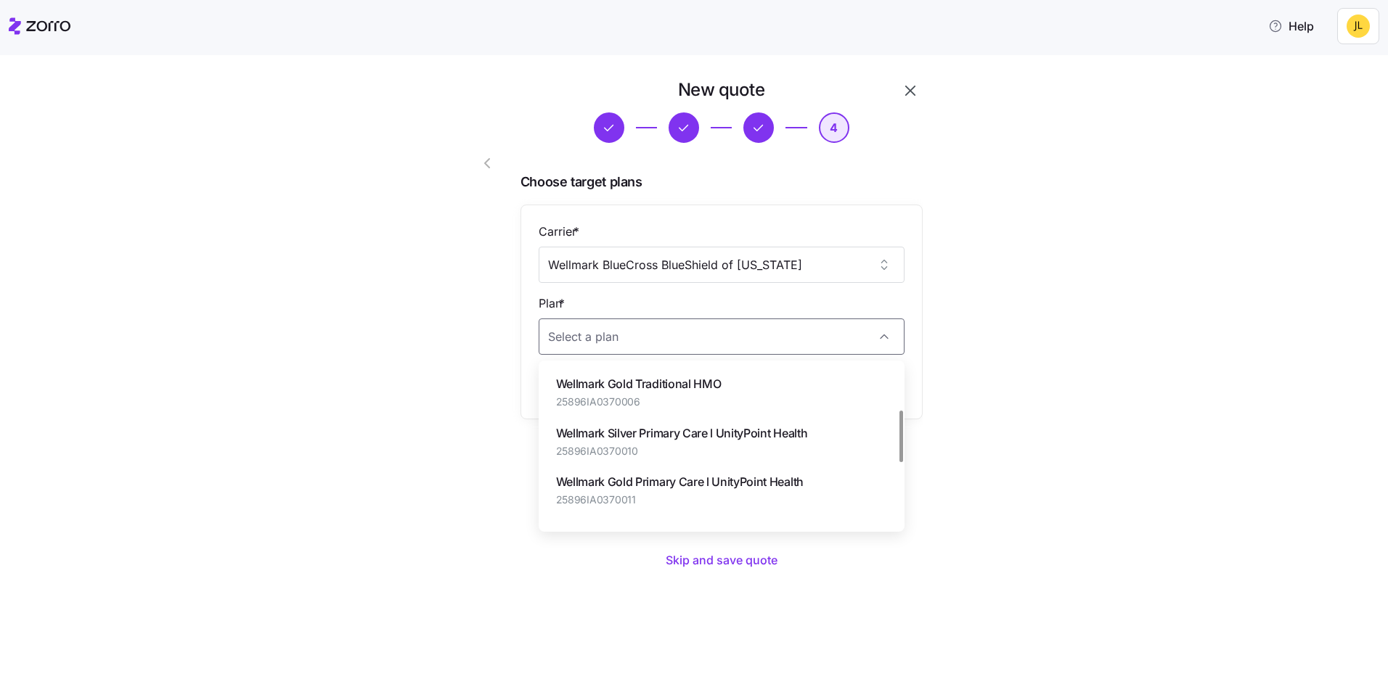
scroll to position [73, 0]
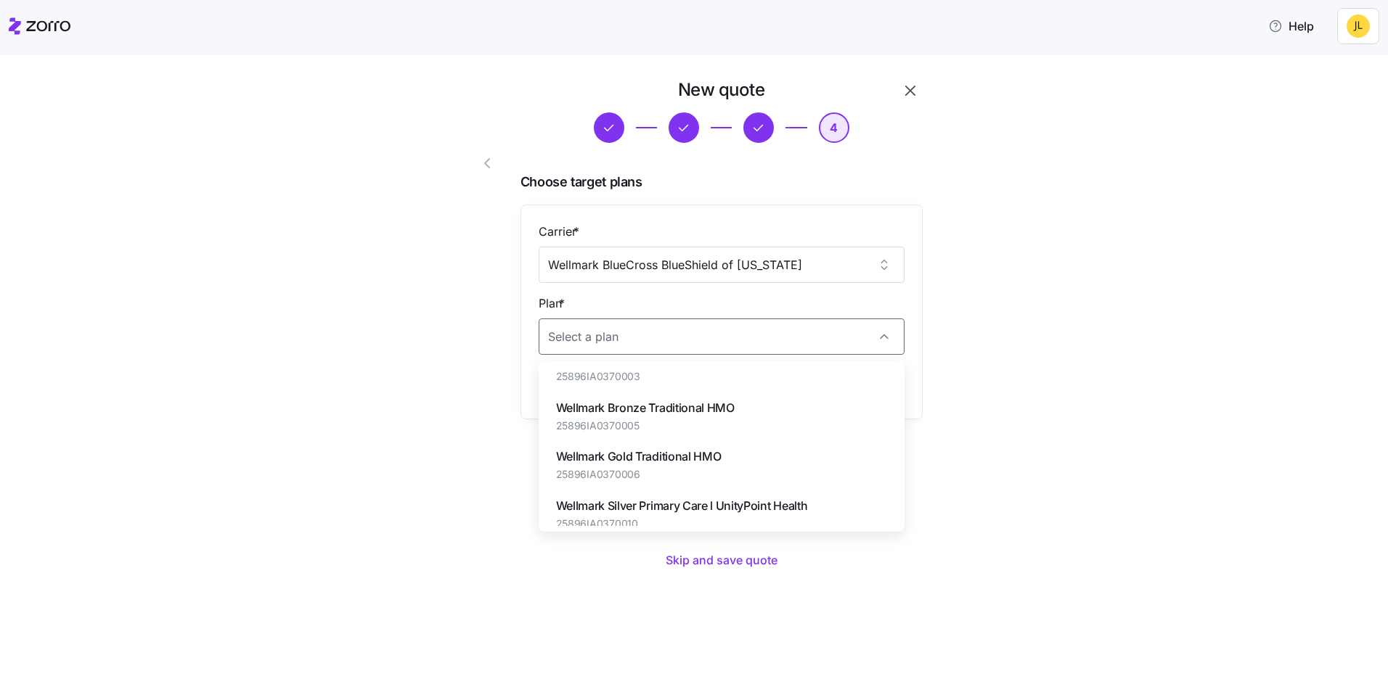
click at [683, 459] on span "Wellmark Gold Traditional HMO" at bounding box center [638, 457] width 165 height 18
type input "Wellmark Gold Traditional HMO"
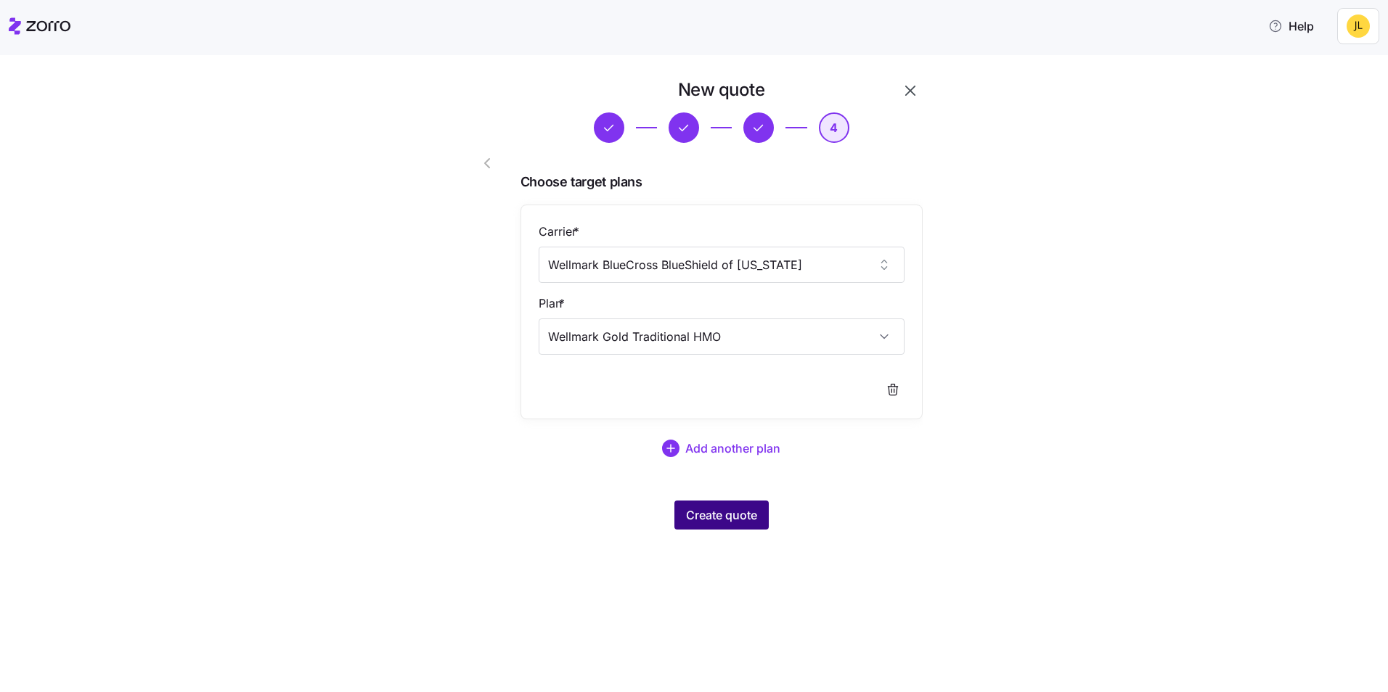
click at [732, 519] on span "Create quote" at bounding box center [721, 515] width 71 height 17
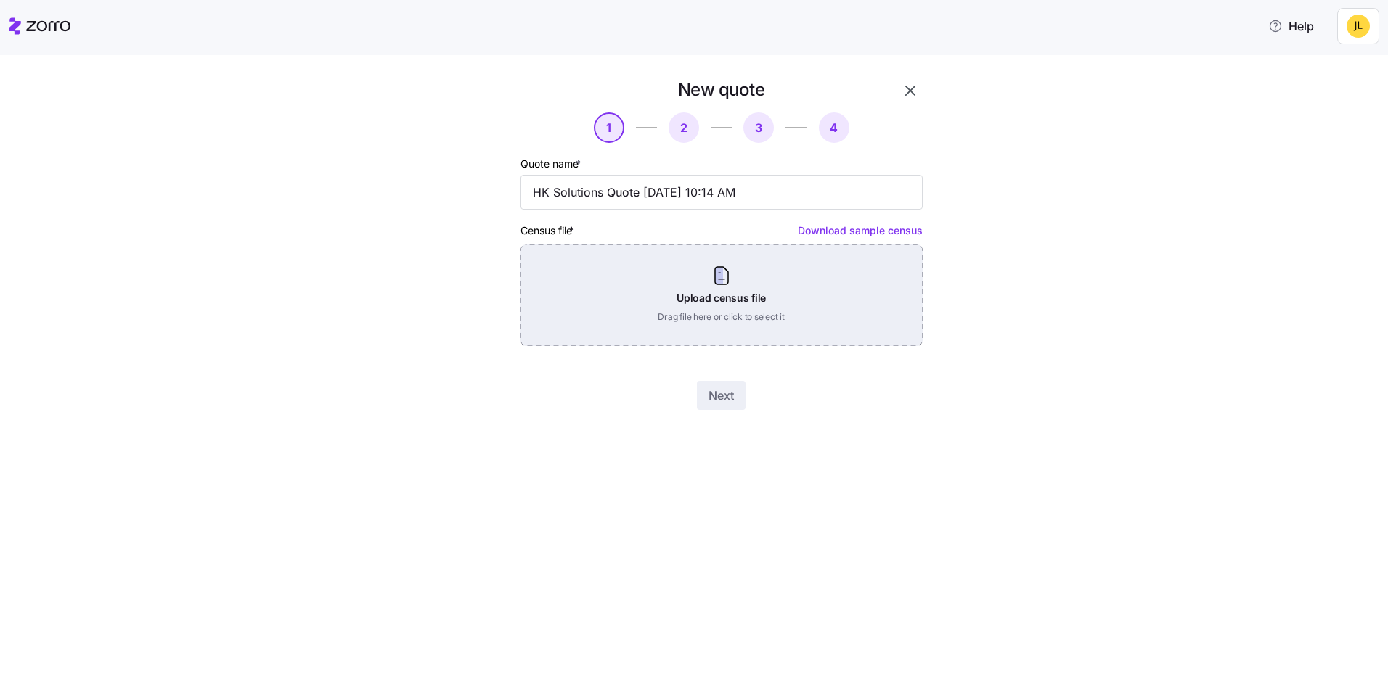
click at [719, 300] on div "Upload census file Drag file here or click to select it" at bounding box center [721, 296] width 402 height 102
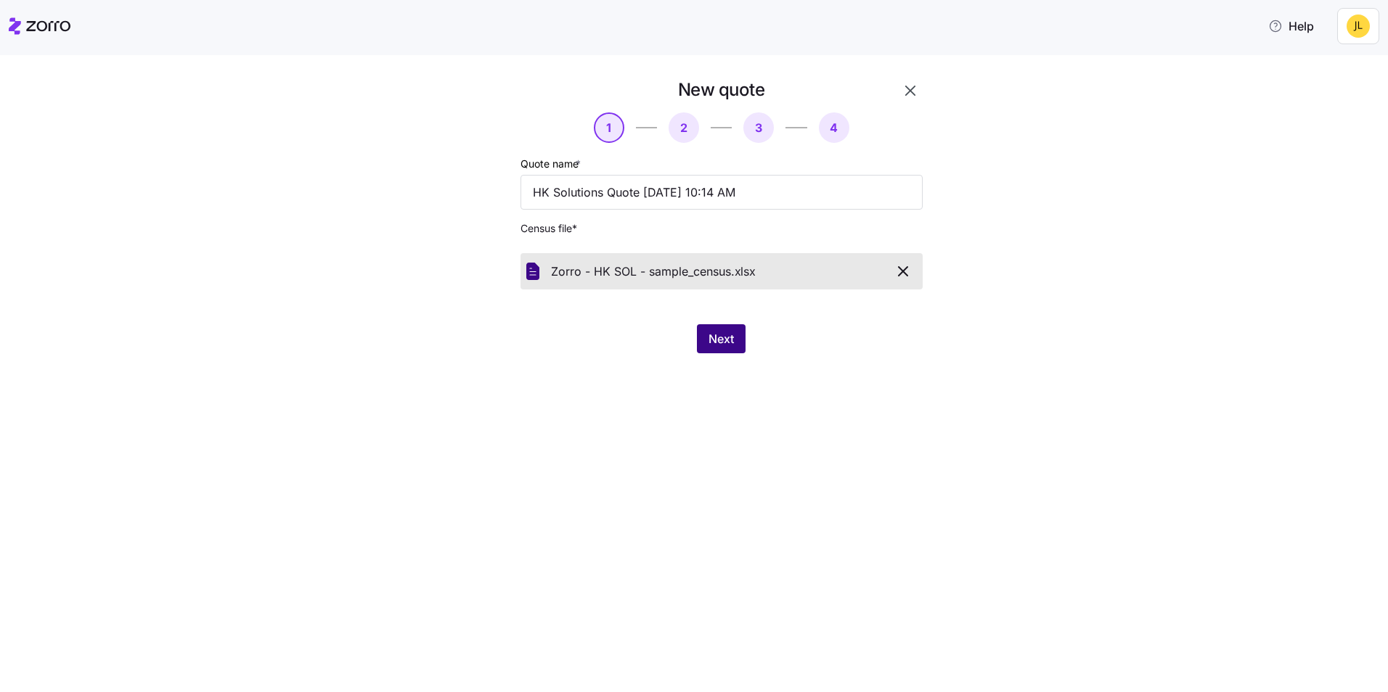
click at [722, 331] on span "Next" at bounding box center [720, 338] width 25 height 17
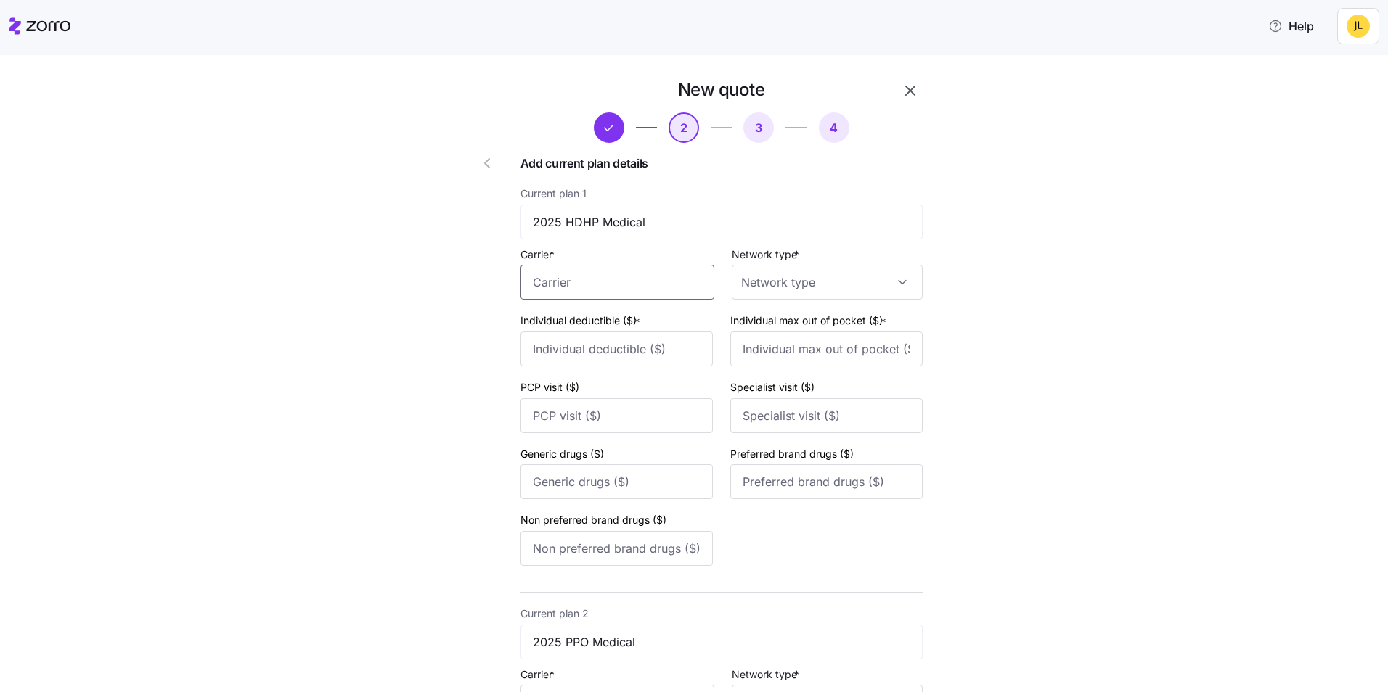
click at [610, 293] on input "Carrier *" at bounding box center [617, 282] width 194 height 35
type input "wellm"
click at [846, 270] on input "Network type *" at bounding box center [827, 282] width 191 height 35
click at [793, 409] on div "PPO" at bounding box center [821, 417] width 179 height 30
type input "PPO"
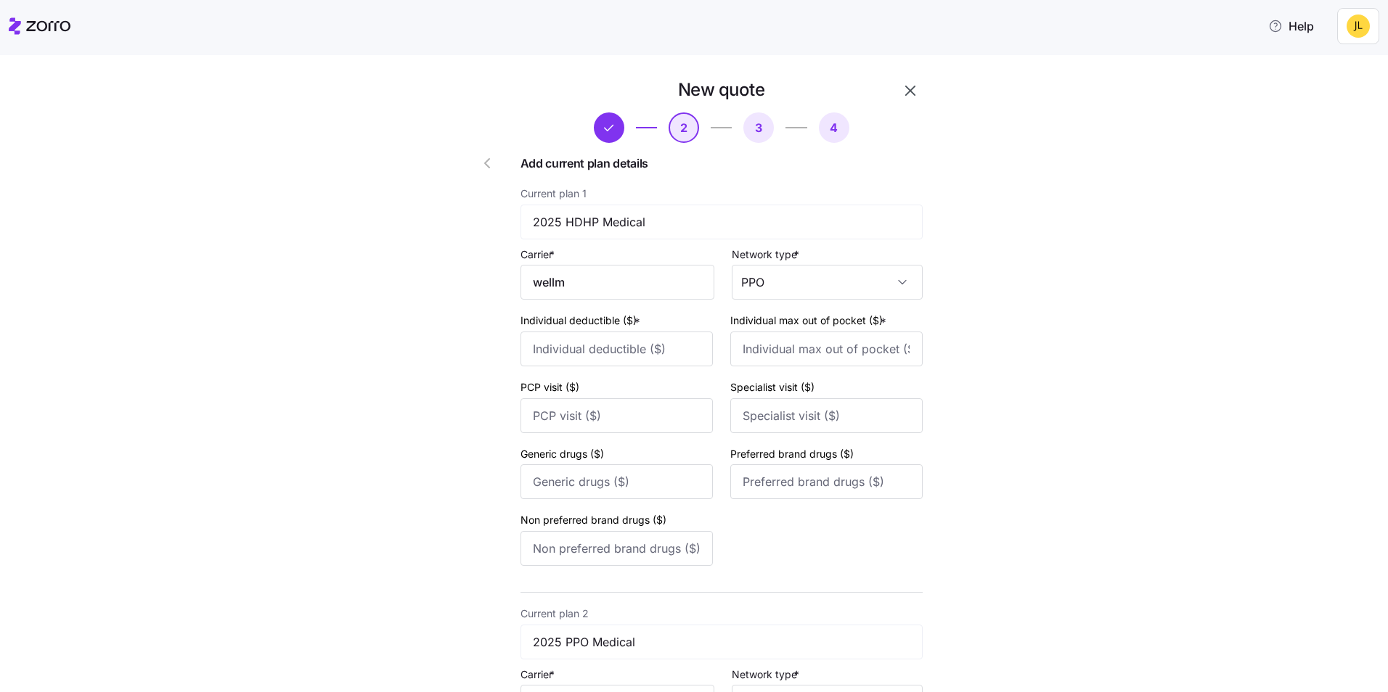
click at [600, 322] on label "Individual deductible ($) *" at bounding box center [581, 321] width 123 height 16
click at [600, 332] on input "Individual deductible ($) *" at bounding box center [616, 349] width 192 height 35
type input "1500"
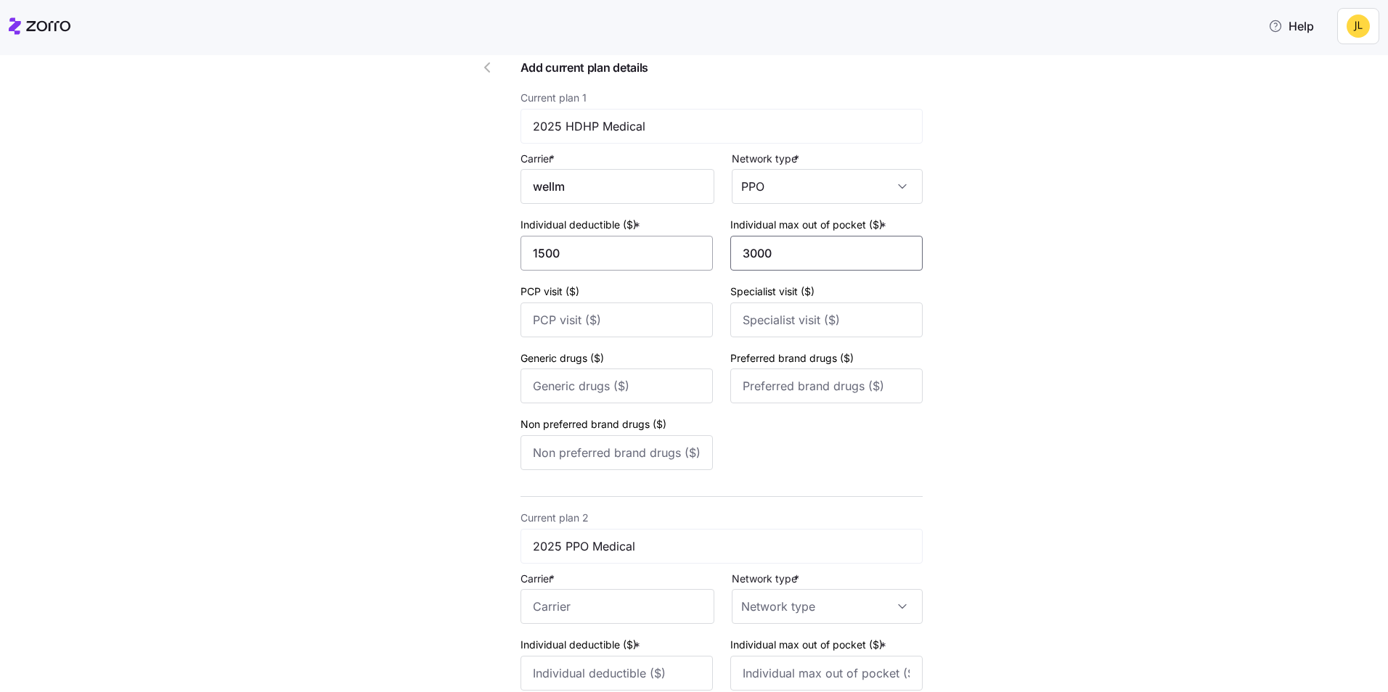
scroll to position [145, 0]
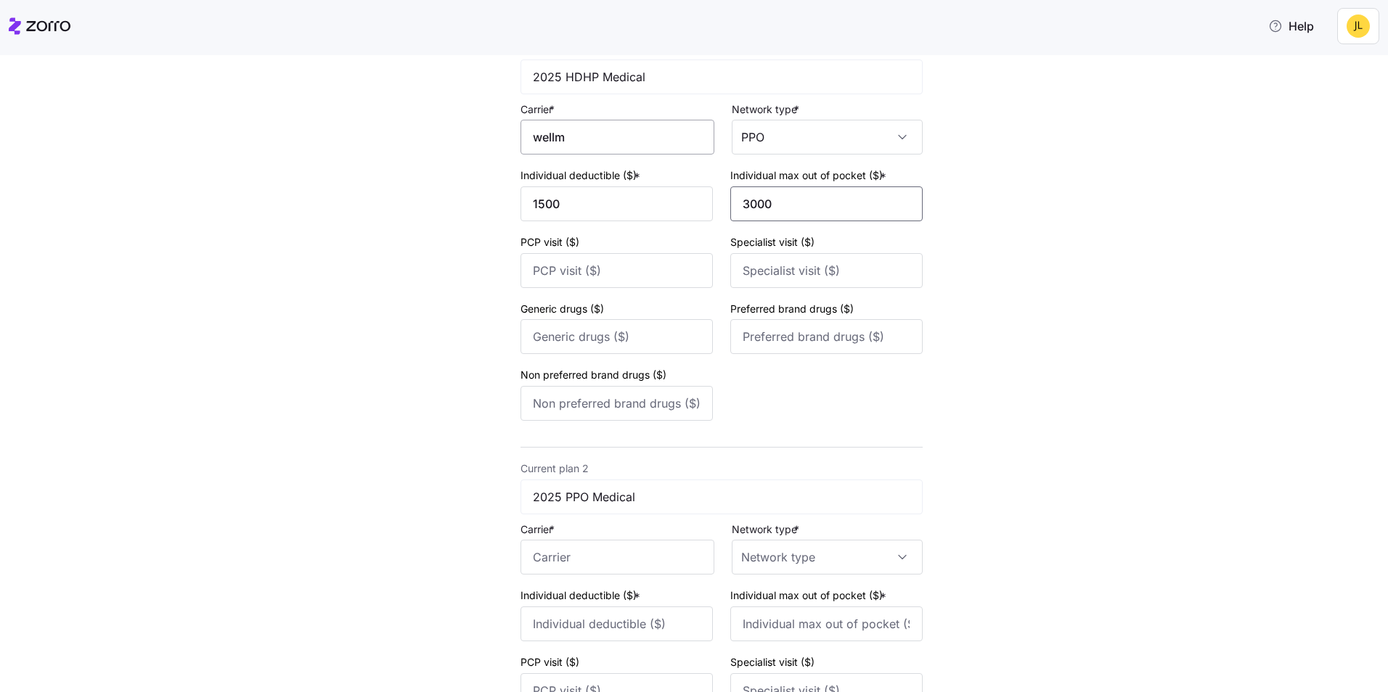
type input "3000"
click at [618, 140] on input "wellm" at bounding box center [617, 137] width 194 height 35
click at [596, 173] on span "Wellmark BlueCross BlueShield of [US_STATE]" at bounding box center [611, 189] width 163 height 36
type input "Wellmark BlueCross BlueShield of [US_STATE]"
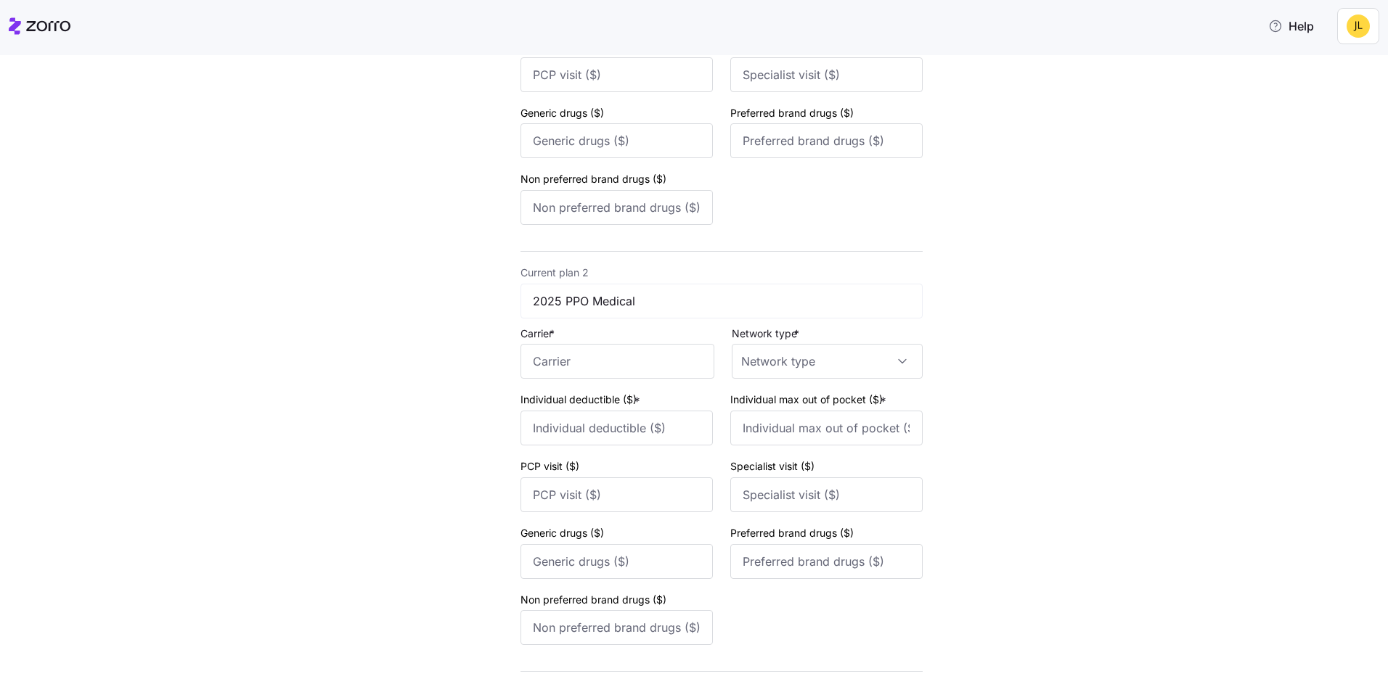
scroll to position [363, 0]
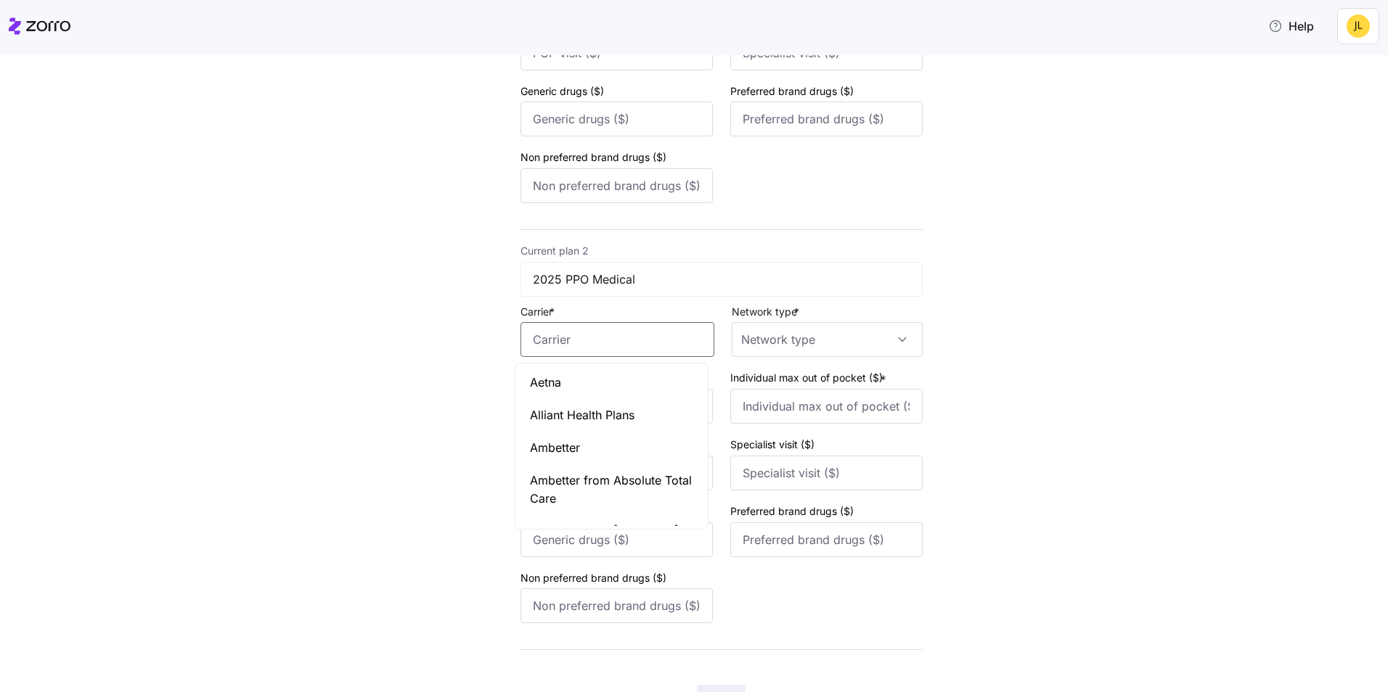
click at [617, 339] on input "Carrier *" at bounding box center [617, 339] width 194 height 35
click at [655, 385] on span "Wellmark BlueCross BlueShield of [US_STATE]" at bounding box center [611, 392] width 163 height 36
type input "Wellmark BlueCross BlueShield of Iowa"
click at [835, 318] on div "Network type *" at bounding box center [827, 330] width 191 height 55
click at [834, 340] on input "Network type *" at bounding box center [827, 339] width 191 height 35
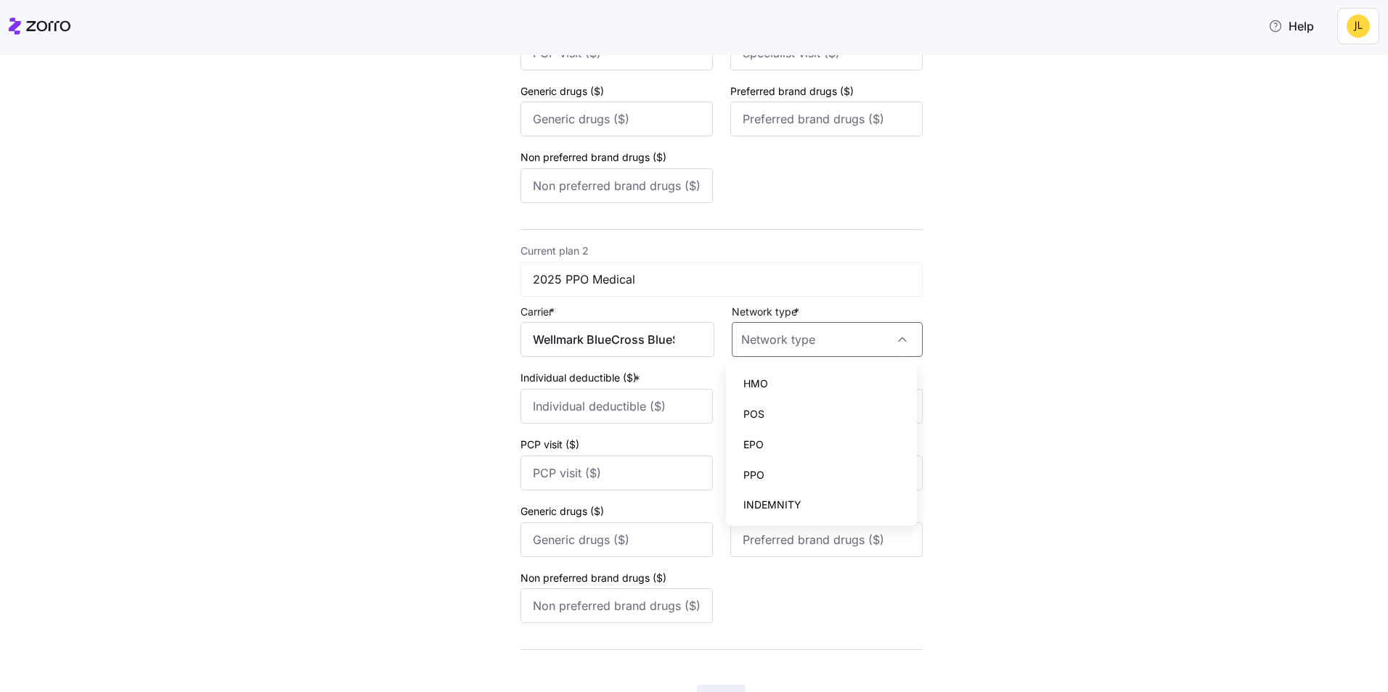
drag, startPoint x: 811, startPoint y: 478, endPoint x: 679, endPoint y: 452, distance: 134.5
click at [810, 478] on div "PPO" at bounding box center [821, 475] width 179 height 30
type input "PPO"
click at [563, 407] on input "Individual deductible ($) *" at bounding box center [616, 406] width 192 height 35
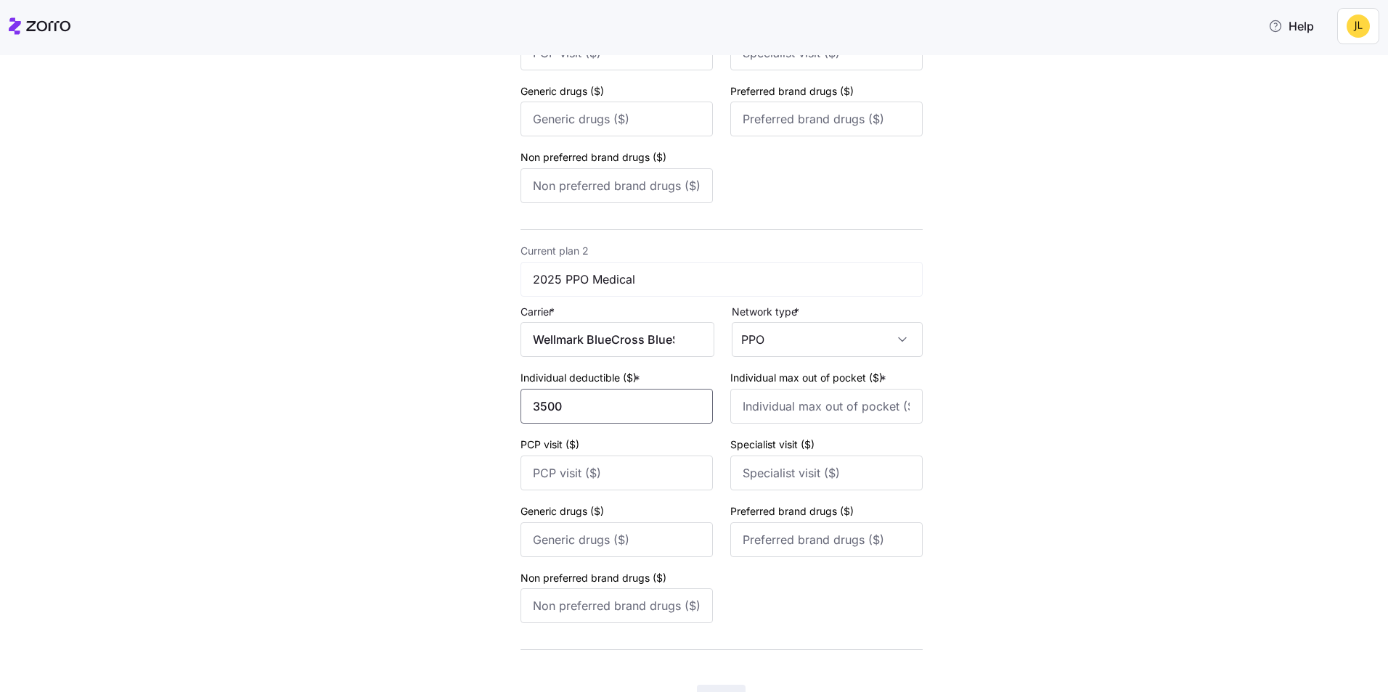
type input "3500"
type input "7000"
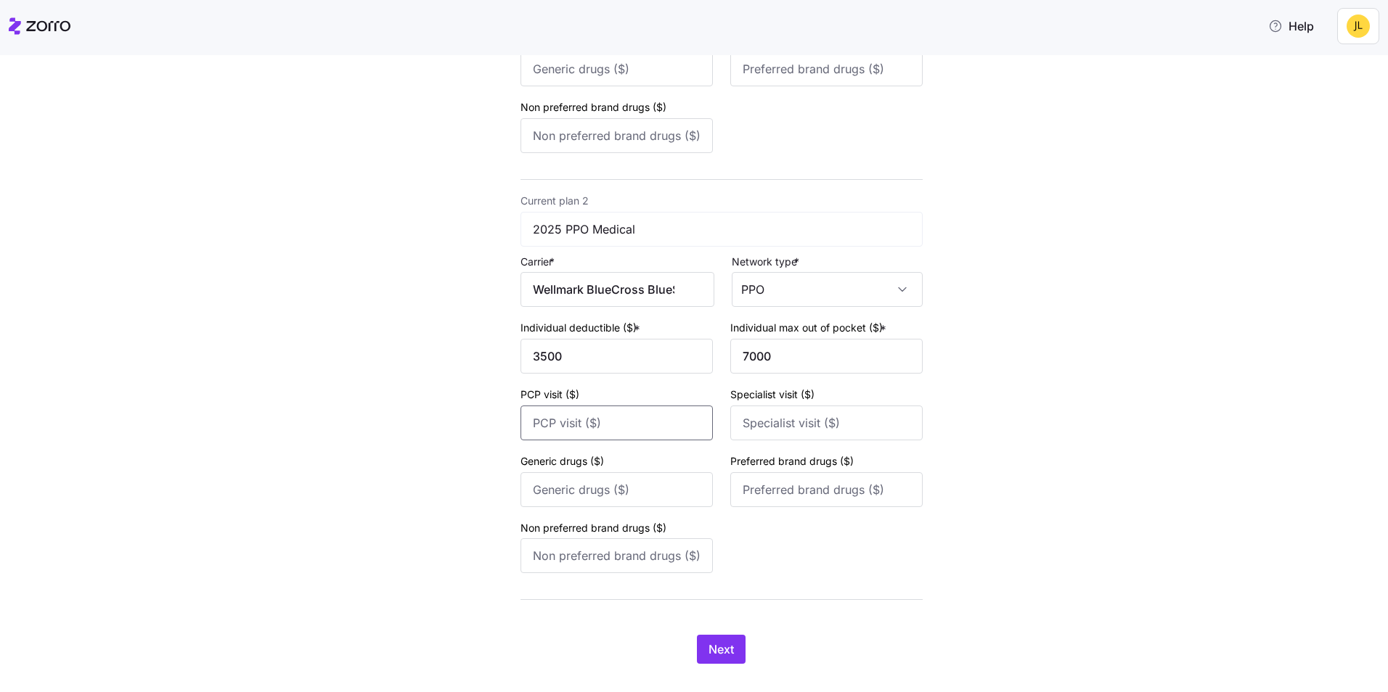
scroll to position [437, 0]
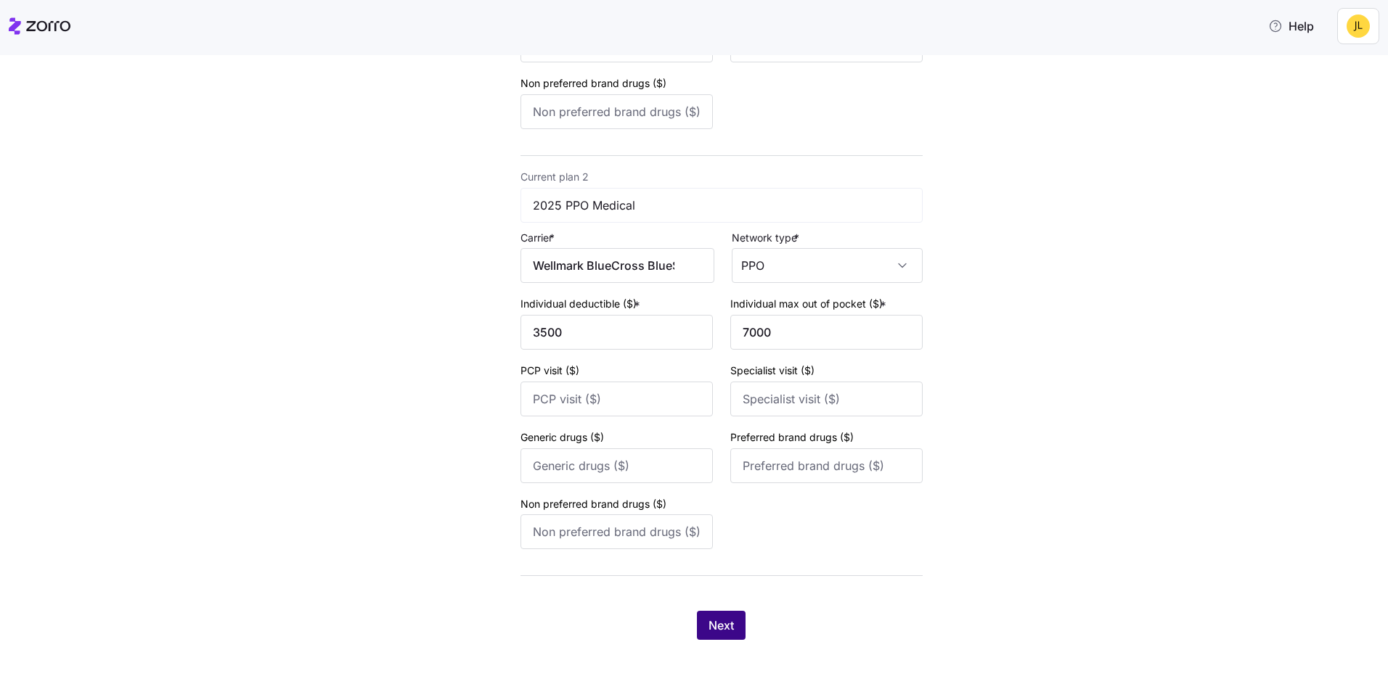
click at [719, 625] on span "Next" at bounding box center [720, 625] width 25 height 17
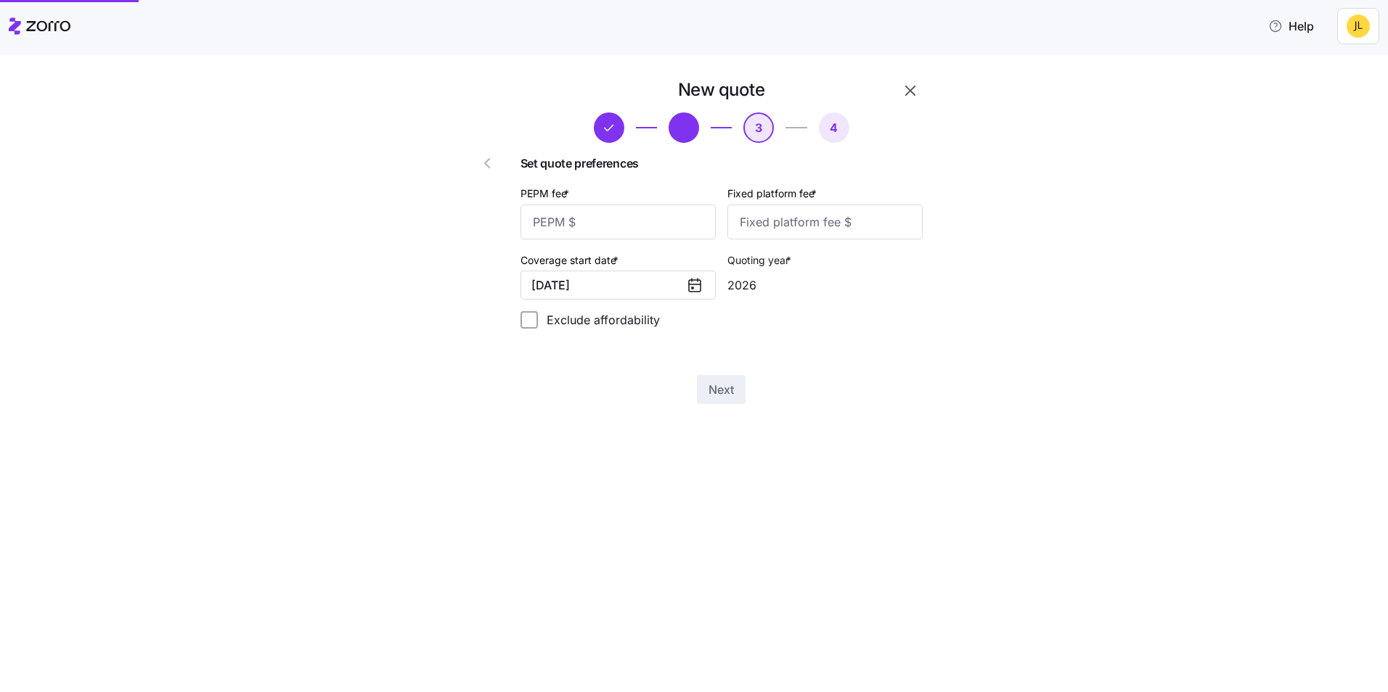
scroll to position [0, 0]
click at [599, 220] on input "PEPM fee *" at bounding box center [617, 222] width 195 height 35
type input "54"
type input "100"
click at [738, 387] on button "Next" at bounding box center [721, 389] width 49 height 29
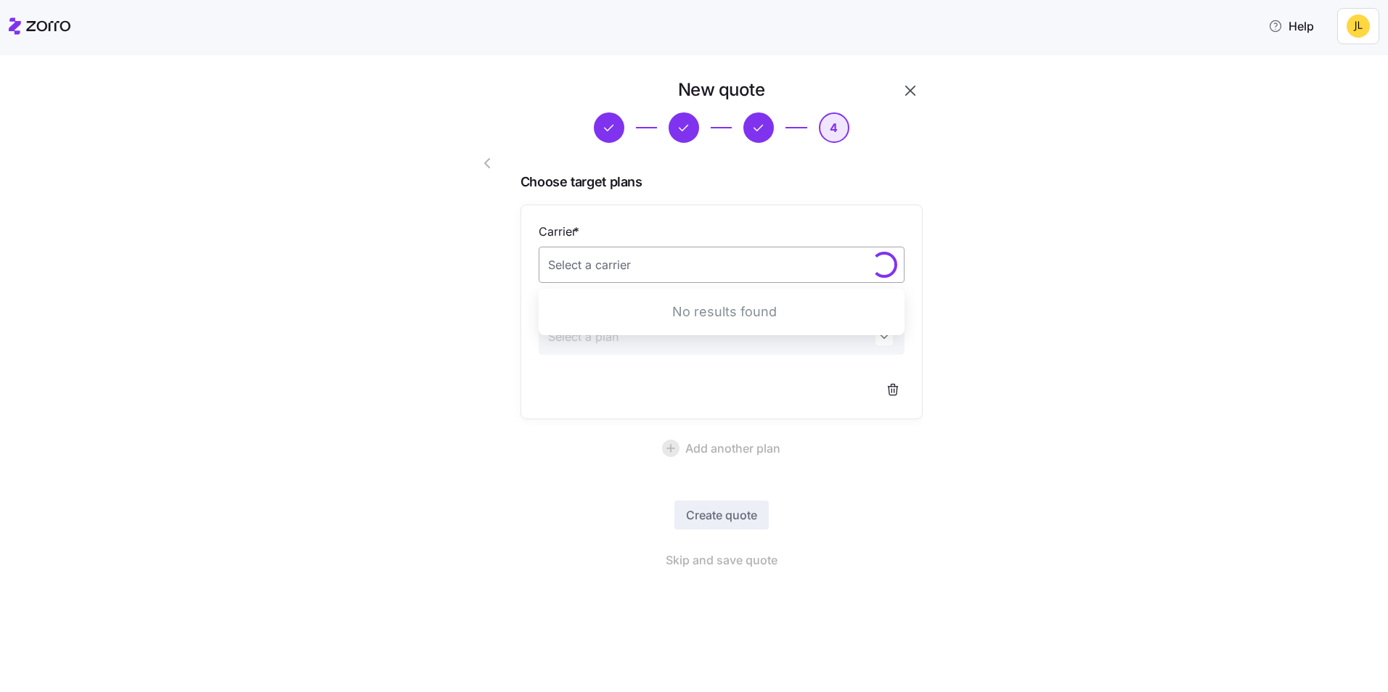
click at [637, 261] on input "Carrier *" at bounding box center [722, 265] width 366 height 36
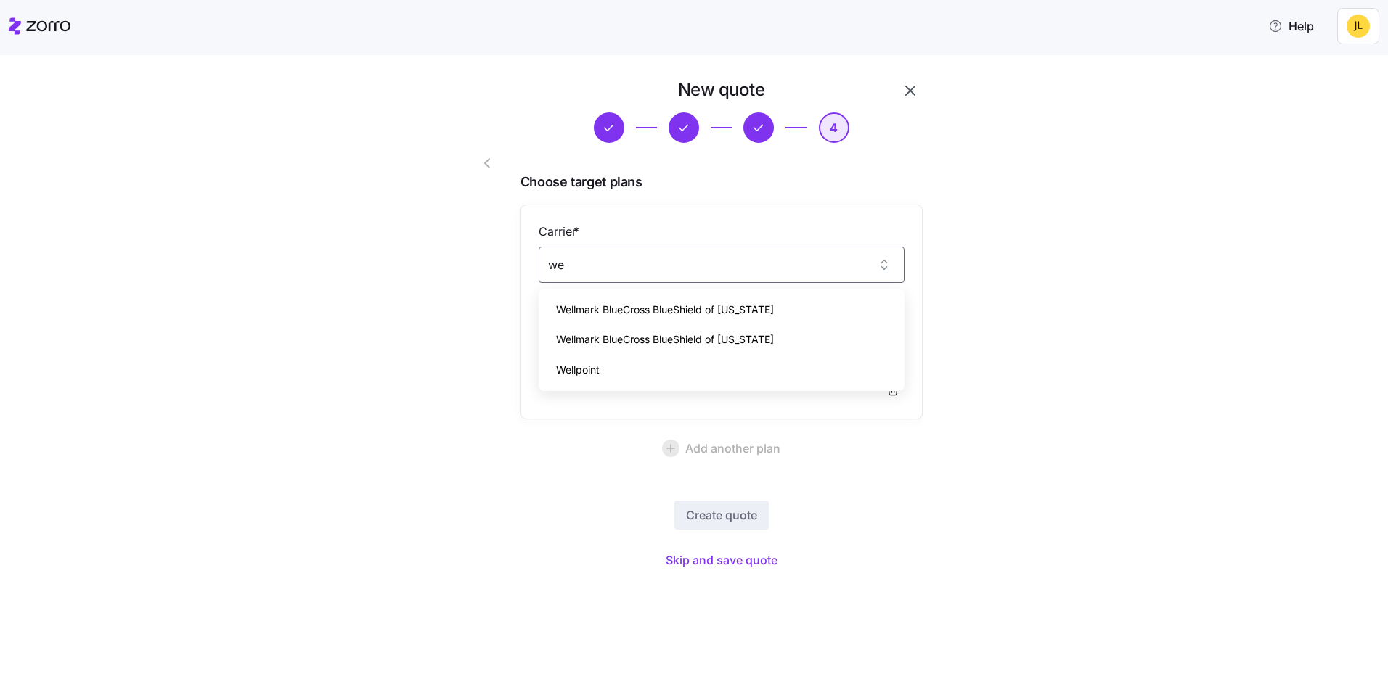
click at [700, 340] on span "Wellmark BlueCross BlueShield of Iowa" at bounding box center [665, 340] width 218 height 16
type input "Wellmark BlueCross BlueShield of Iowa"
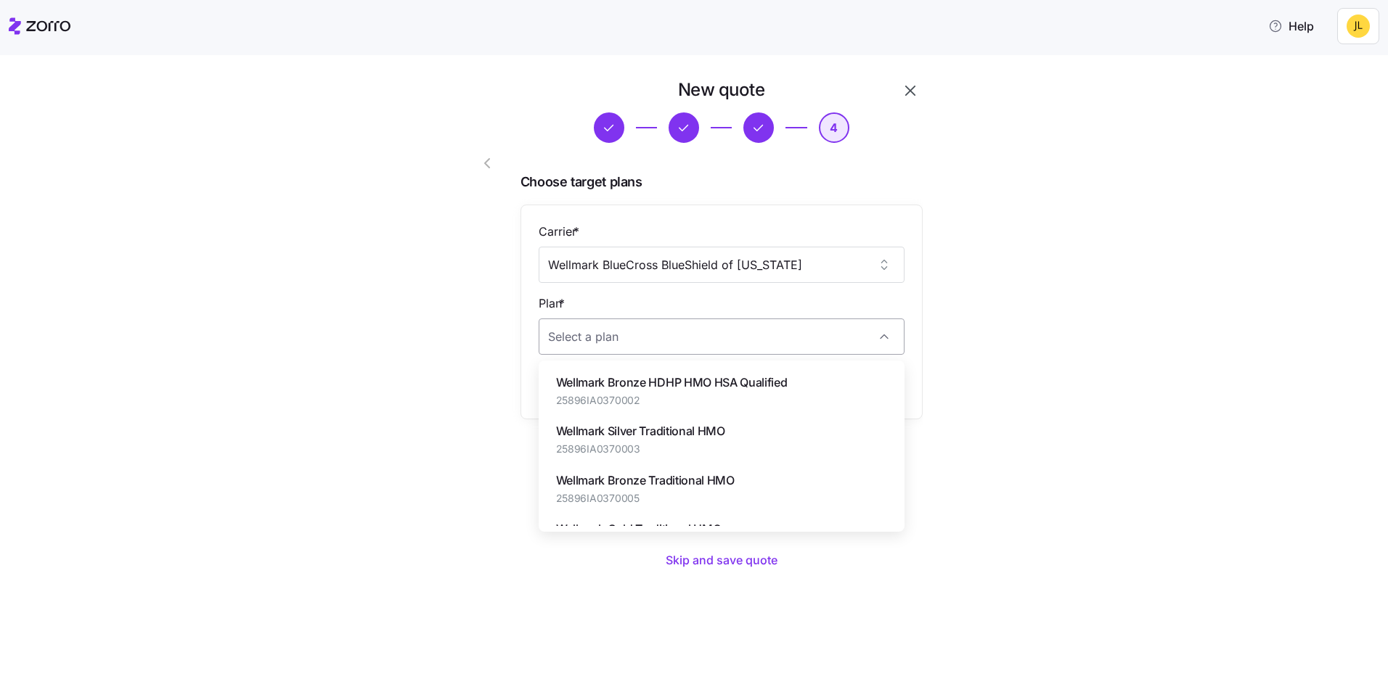
click at [681, 350] on input "Plan *" at bounding box center [722, 337] width 366 height 36
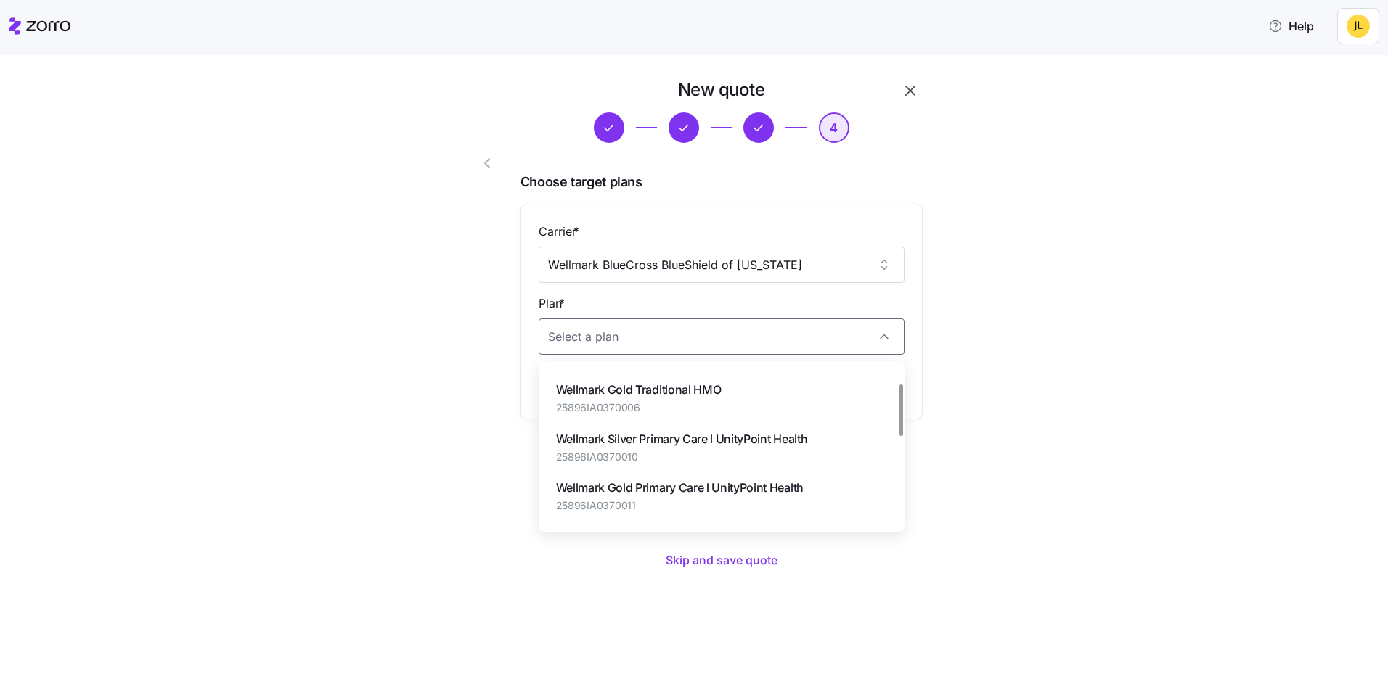
scroll to position [145, 0]
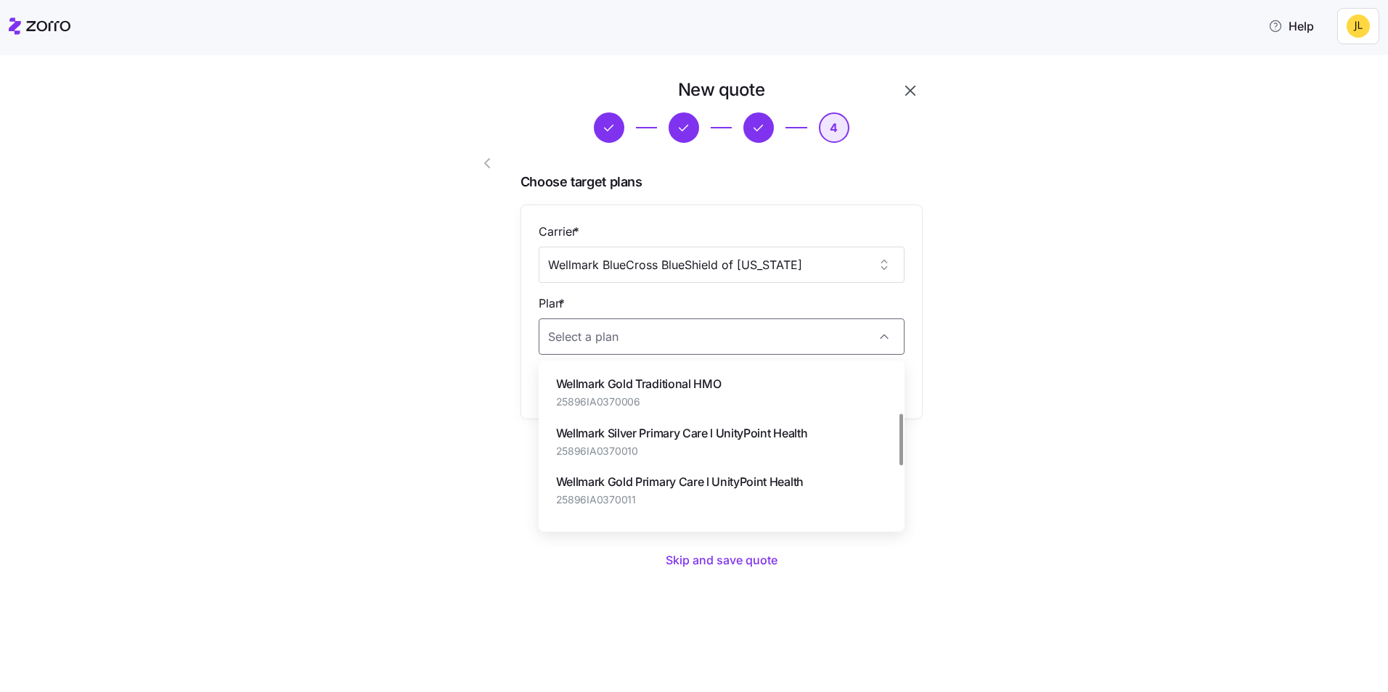
click at [694, 393] on div "Wellmark Gold Traditional HMO 25896IA0370006" at bounding box center [638, 392] width 165 height 34
type input "Wellmark Gold Traditional HMO"
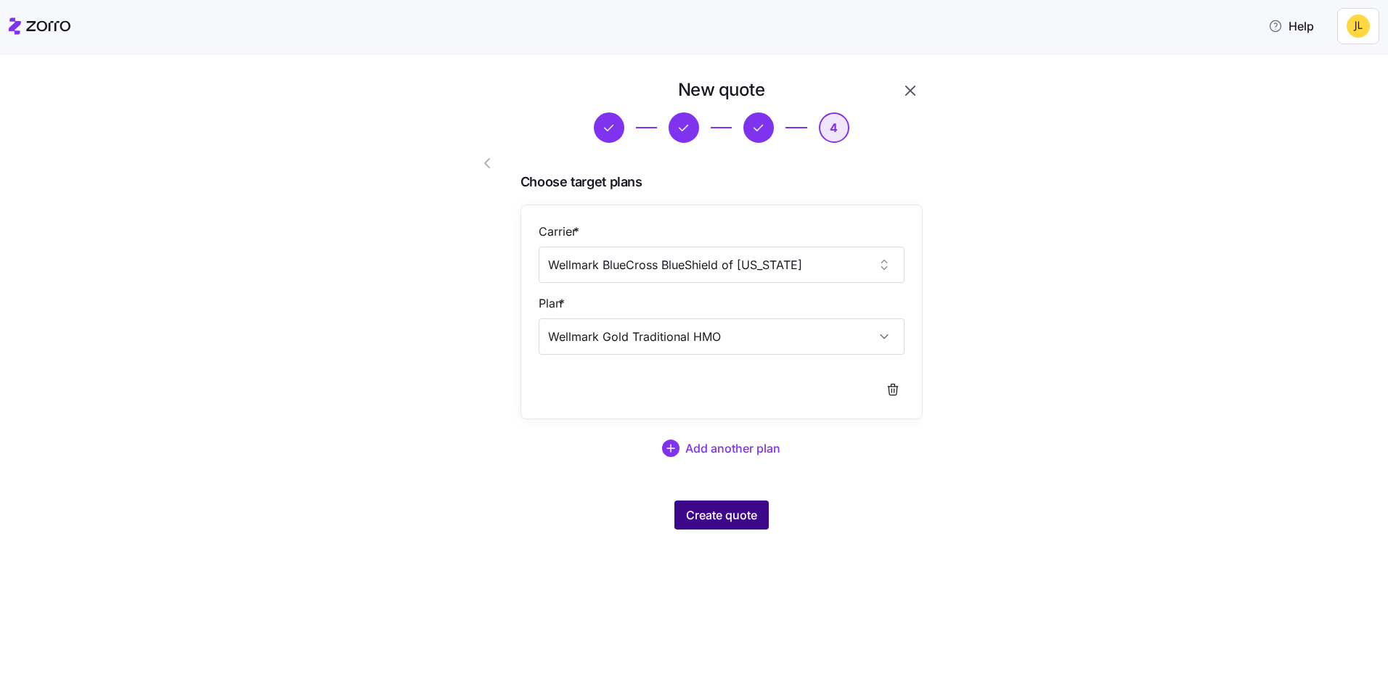
click at [741, 508] on span "Create quote" at bounding box center [721, 515] width 71 height 17
